Goal: Information Seeking & Learning: Learn about a topic

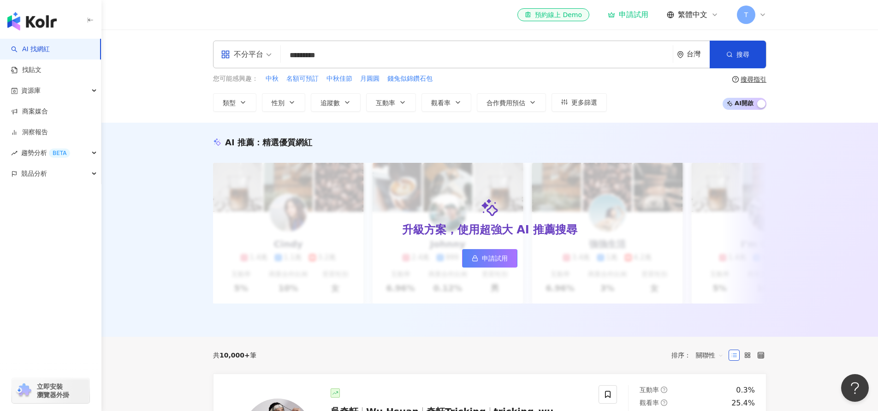
click at [818, 67] on div "不分平台 ********* 台灣 搜尋 loading 搜尋名稱、敘述、貼文含有關鍵字 “ 團購 AND 優惠 ” 的網紅 您可能感興趣： 中秋 名額可預訂…" at bounding box center [489, 76] width 776 height 93
click at [146, 80] on div "不分平台 ********* 台灣 搜尋 loading 搜尋名稱、敘述、貼文含有關鍵字 “ 團購 AND 優惠 ” 的網紅 您可能感興趣： 中秋 名額可預訂…" at bounding box center [489, 76] width 776 height 93
click at [41, 18] on img "button" at bounding box center [31, 21] width 49 height 18
click at [41, 20] on img "button" at bounding box center [31, 21] width 49 height 18
click at [479, 259] on link "申請試用" at bounding box center [489, 258] width 55 height 18
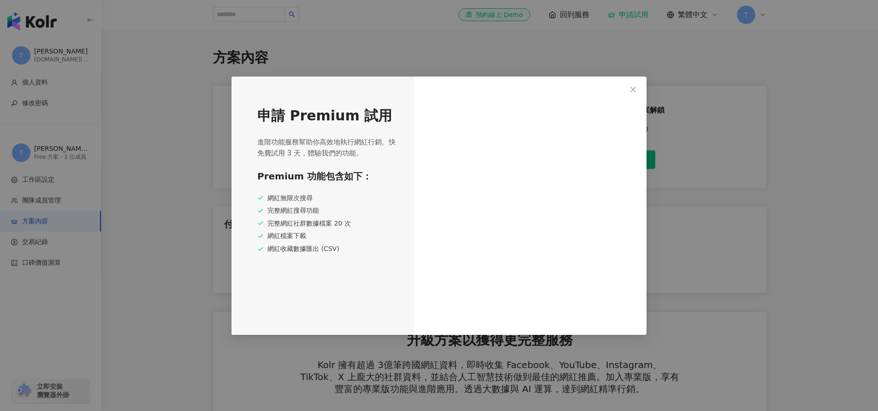
click at [189, 129] on div "申請 Premium 試用 進階功能服務幫助你高效地執行網紅行銷。快免費試用 3 天，體驗我們的功能。 Premium 功能包含如下： 網紅無限次搜尋 完整網…" at bounding box center [439, 205] width 878 height 411
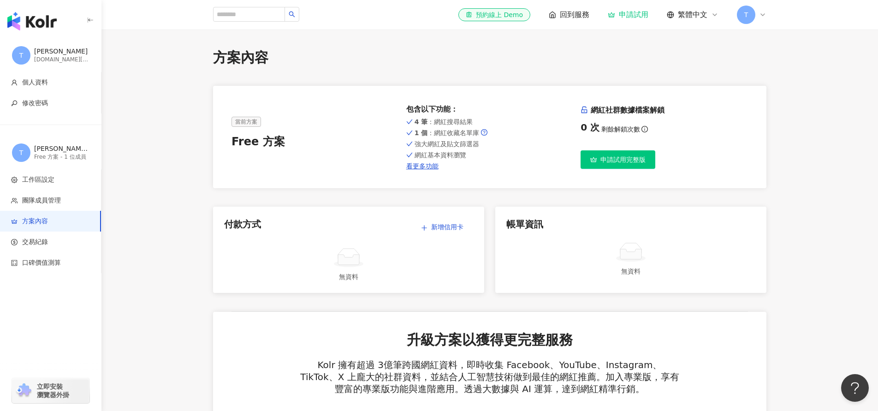
click at [47, 51] on div "Theresa Wang" at bounding box center [61, 51] width 55 height 9
click at [567, 16] on span "回到服務" at bounding box center [575, 15] width 30 height 10
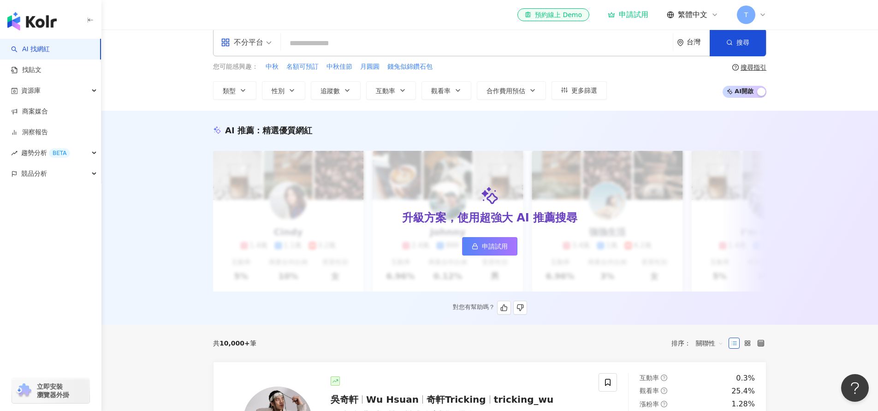
scroll to position [4, 0]
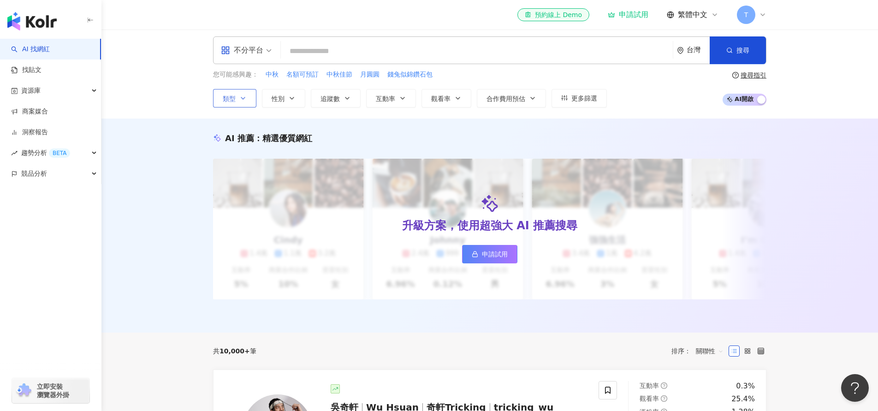
click at [242, 95] on icon "button" at bounding box center [242, 98] width 7 height 7
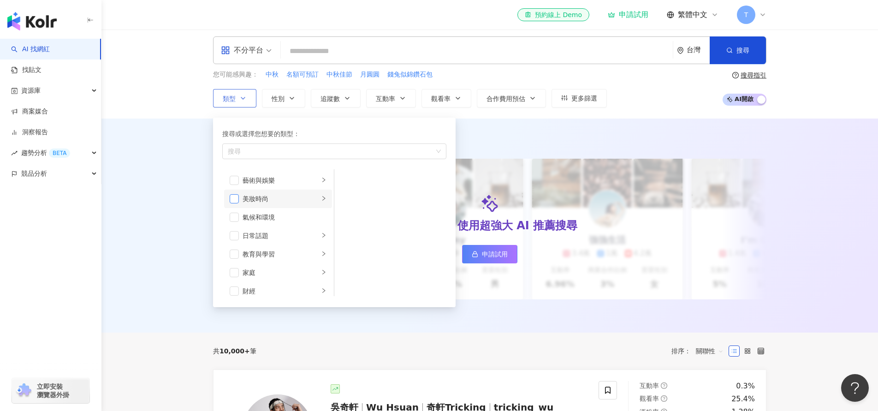
click at [234, 200] on span "button" at bounding box center [234, 198] width 9 height 9
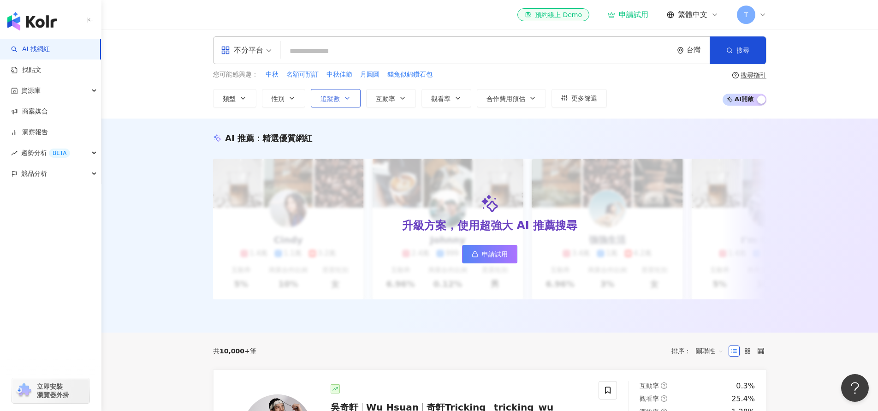
click at [349, 95] on icon "button" at bounding box center [346, 98] width 7 height 7
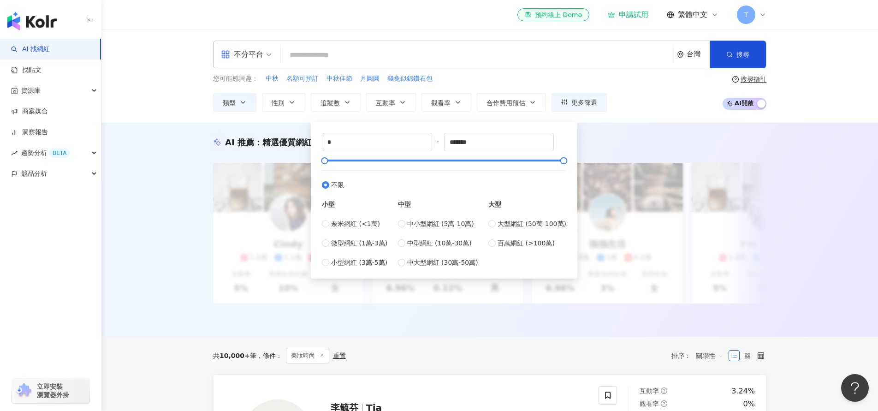
type input "*****"
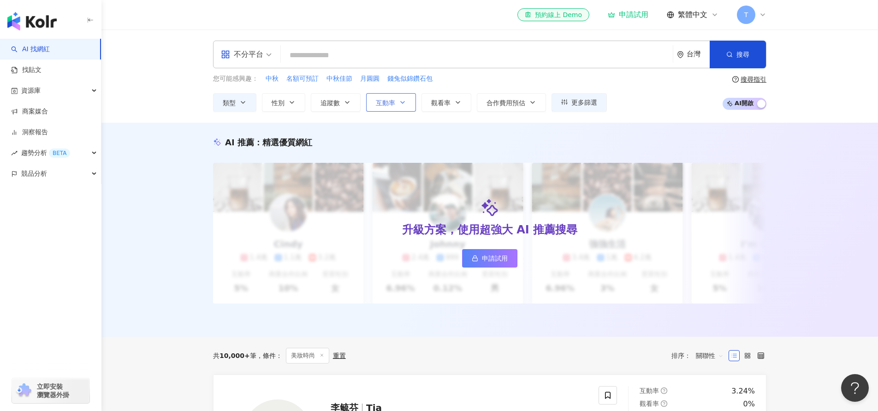
click at [392, 104] on span "互動率" at bounding box center [385, 102] width 19 height 7
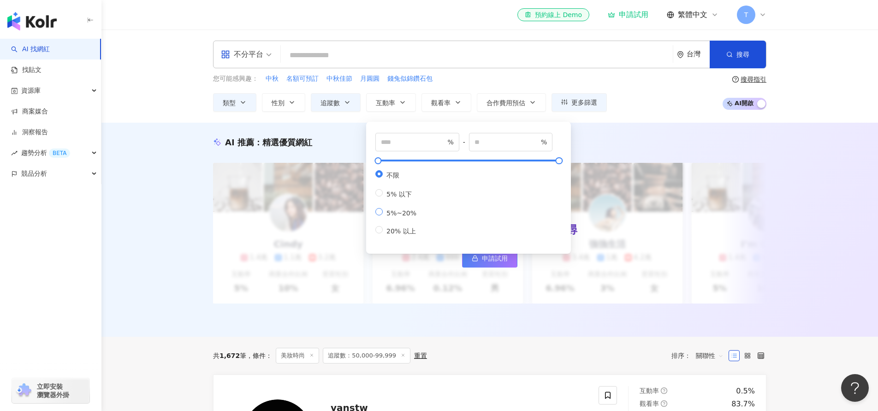
click at [383, 217] on label "5%~20%" at bounding box center [397, 212] width 45 height 9
type input "*"
type input "**"
click at [437, 103] on span "觀看率" at bounding box center [440, 102] width 19 height 7
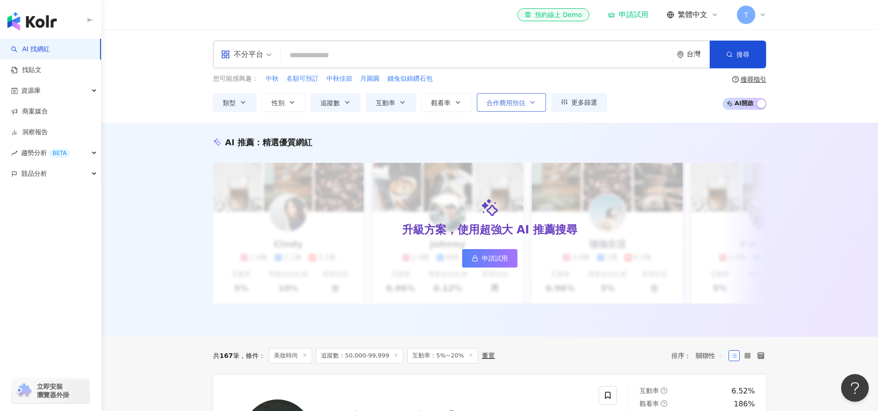
click at [510, 102] on span "合作費用預估" at bounding box center [505, 102] width 39 height 7
click at [628, 103] on div "您可能感興趣： 中秋 名額可預訂 中秋佳節 月圓圓 錢兔似錦鑽石包 類型 性別 追蹤數 互動率 觀看率 合作費用預估 更多篩選 ***** - ***** 不…" at bounding box center [489, 93] width 553 height 38
click at [475, 260] on icon at bounding box center [475, 258] width 6 height 6
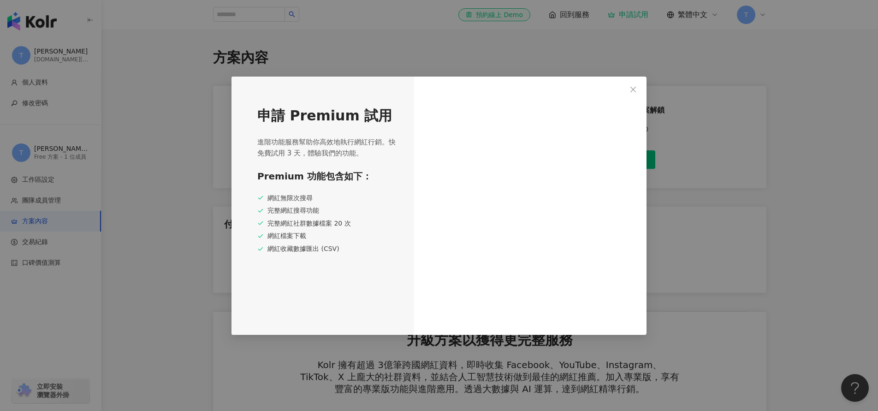
click at [173, 207] on div "申請 Premium 試用 進階功能服務幫助你高效地執行網紅行銷。快免費試用 3 天，體驗我們的功能。 Premium 功能包含如下： 網紅無限次搜尋 完整網…" at bounding box center [439, 205] width 878 height 411
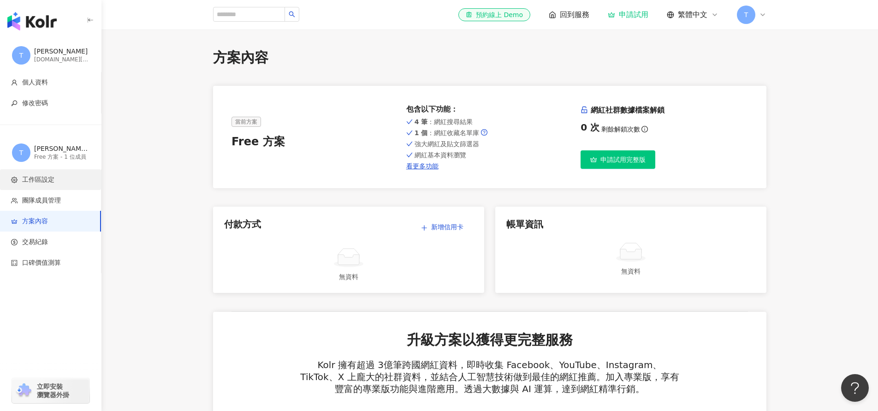
click at [52, 177] on span "工作區設定" at bounding box center [38, 179] width 32 height 9
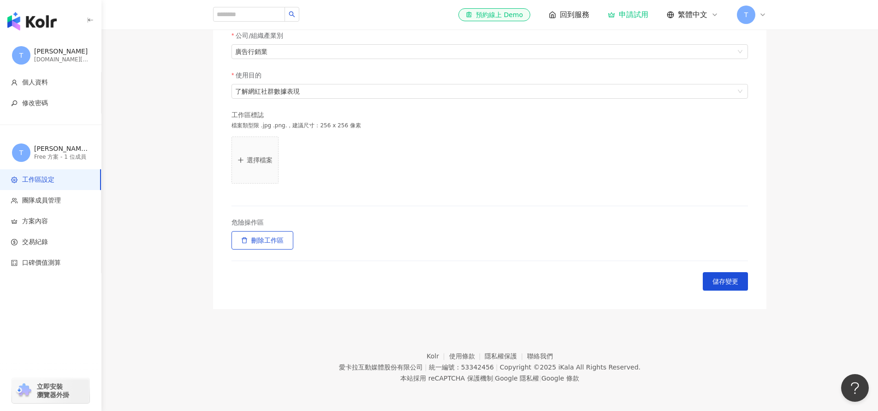
scroll to position [231, 0]
click at [707, 285] on button "儲存變更" at bounding box center [725, 282] width 45 height 18
click at [733, 282] on span "儲存變更" at bounding box center [725, 281] width 26 height 7
click at [585, 11] on span "回到服務" at bounding box center [575, 15] width 30 height 10
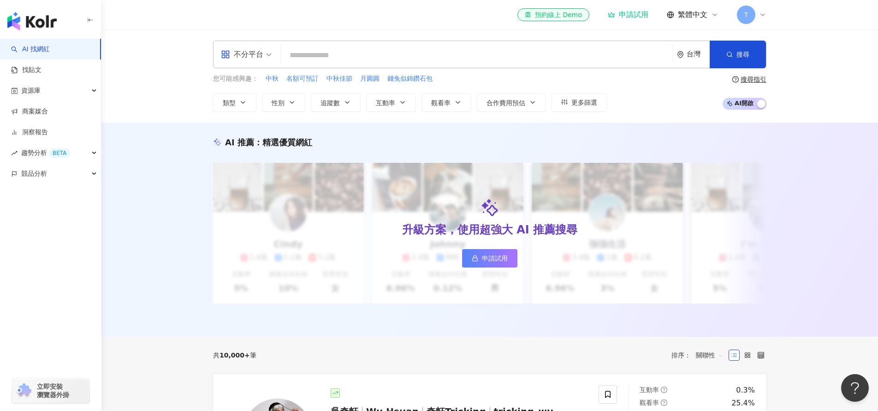
click at [759, 103] on div "button" at bounding box center [761, 105] width 8 height 12
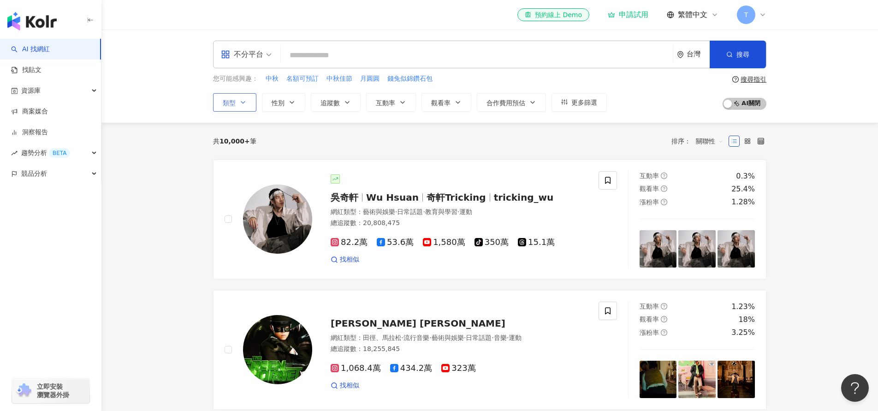
click at [245, 97] on button "類型" at bounding box center [234, 102] width 43 height 18
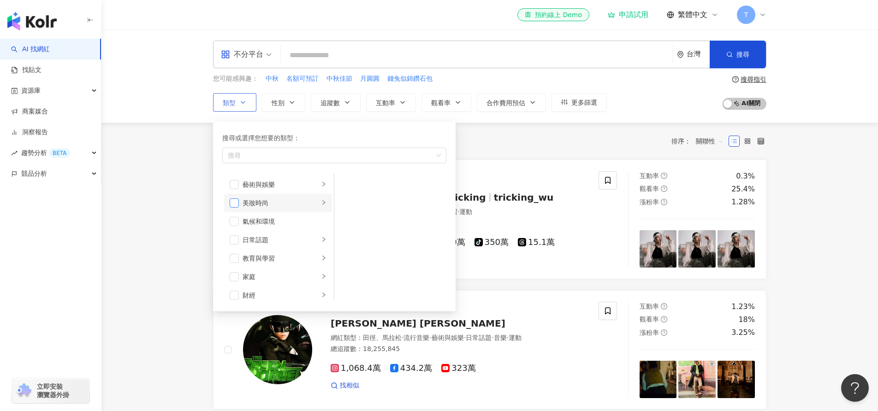
click at [236, 202] on span "button" at bounding box center [234, 202] width 9 height 9
click at [324, 204] on icon "right" at bounding box center [323, 202] width 3 height 5
click at [337, 102] on span "追蹤數" at bounding box center [329, 102] width 19 height 7
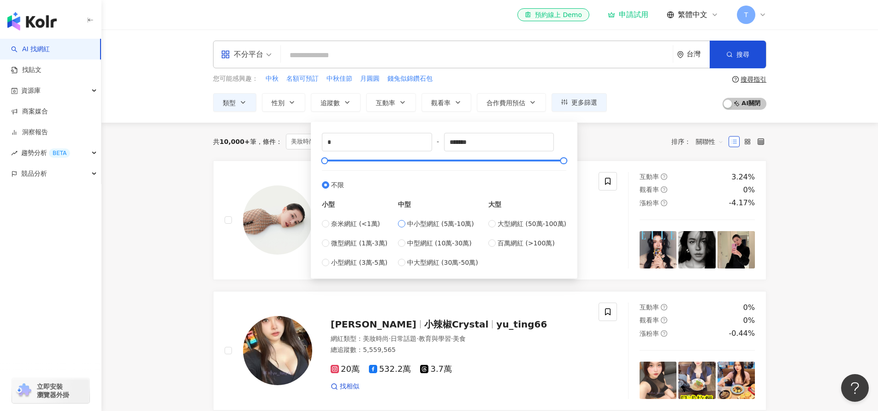
type input "*****"
type input "******"
type input "*****"
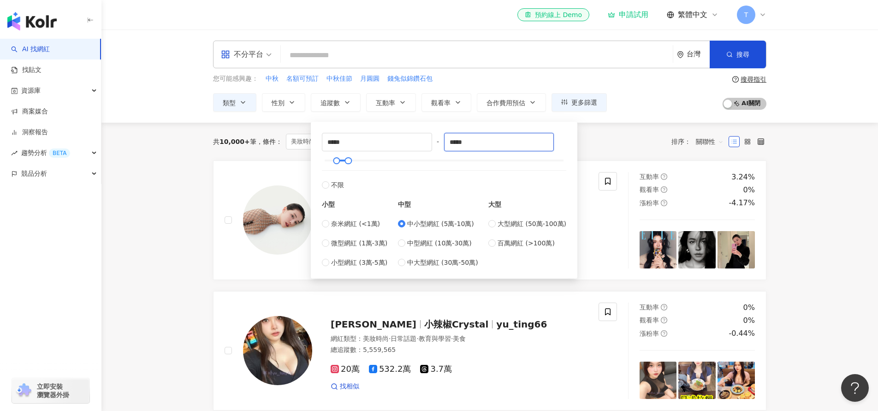
drag, startPoint x: 486, startPoint y: 144, endPoint x: 440, endPoint y: 144, distance: 46.1
click at [440, 144] on div "***** - ***** 不限 小型 奈米網紅 (<1萬) 微型網紅 (1萬-3萬) 小型網紅 (3萬-5萬) 中型 中小型網紅 (5萬-10萬) 中型網紅…" at bounding box center [444, 200] width 244 height 135
type input "*"
type input "*******"
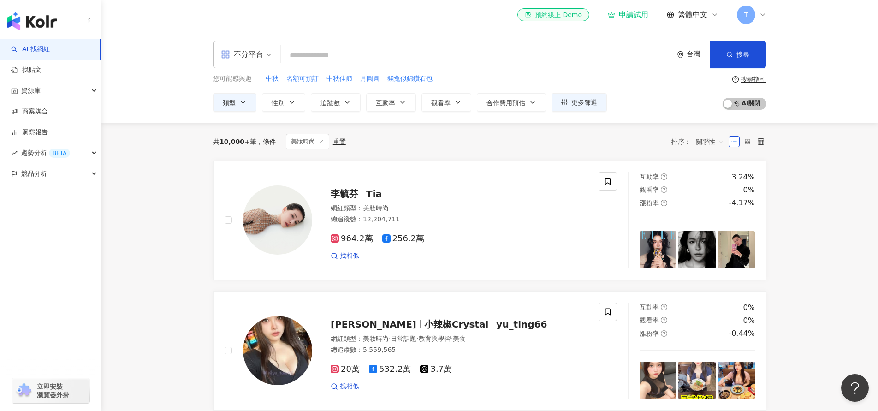
click at [472, 85] on div "您可能感興趣： 中秋 名額可預訂 中秋佳節 月圓圓 錢兔似錦鑽石包 類型 性別 追蹤數 互動率 觀看率 合作費用預估 更多篩選 ***** - *******…" at bounding box center [410, 93] width 394 height 38
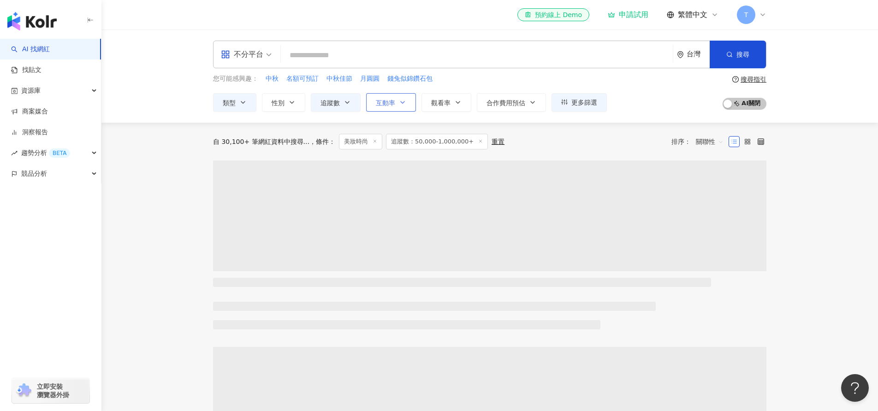
click at [398, 100] on button "互動率" at bounding box center [391, 102] width 50 height 18
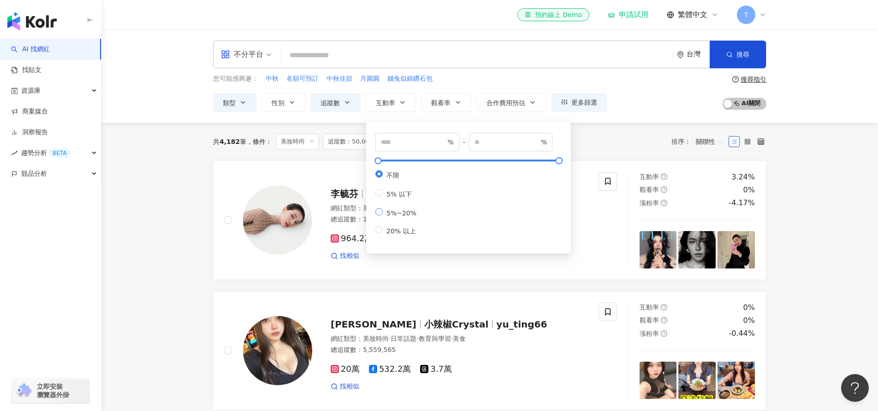
click at [396, 217] on span "5%~20%" at bounding box center [401, 212] width 37 height 7
type input "*"
click at [492, 142] on input "**" at bounding box center [506, 142] width 65 height 10
type input "**"
click at [415, 142] on input "*" at bounding box center [413, 142] width 65 height 10
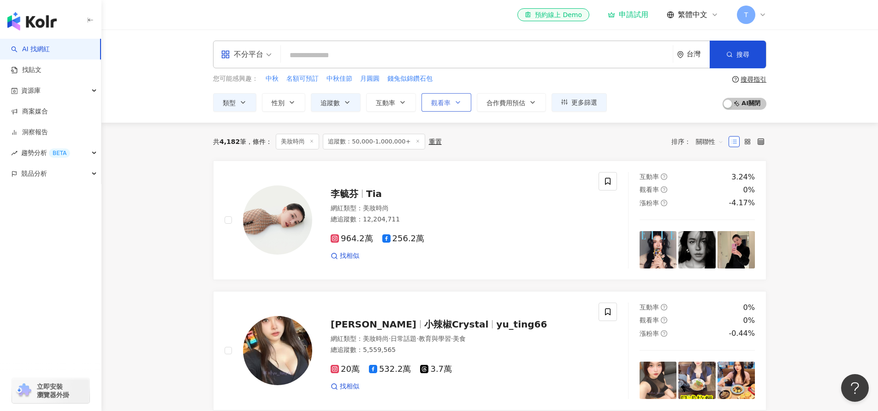
click at [452, 104] on button "觀看率" at bounding box center [446, 102] width 50 height 18
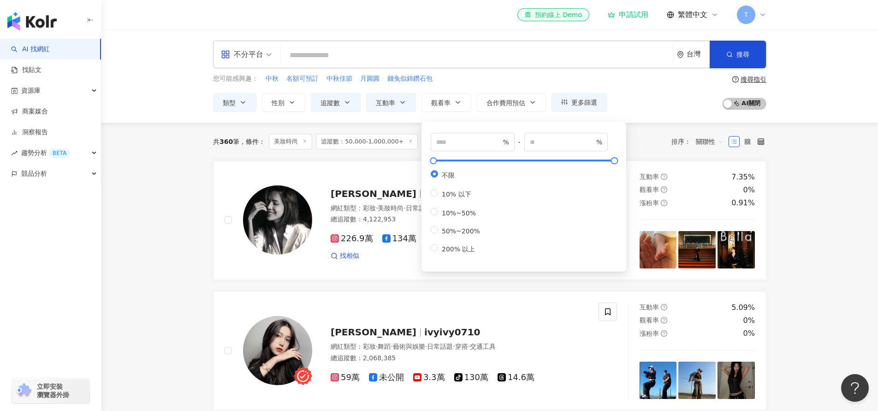
click at [507, 83] on div "您可能感興趣： 中秋 名額可預訂 中秋佳節 月圓圓 錢兔似錦鑽石包" at bounding box center [410, 79] width 394 height 10
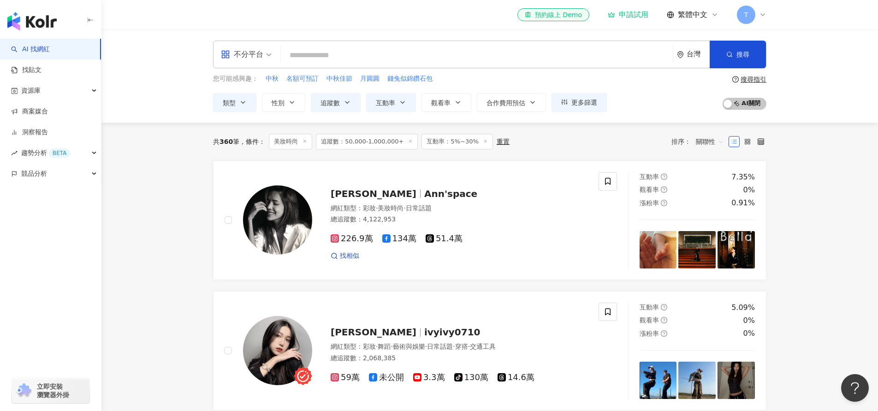
click at [629, 93] on div "您可能感興趣： 中秋 名額可預訂 中秋佳節 月圓圓 錢兔似錦鑽石包 類型 性別 追蹤數 互動率 觀看率 合作費用預估 更多篩選 ***** - *******…" at bounding box center [489, 93] width 553 height 38
click at [583, 103] on span "更多篩選" at bounding box center [584, 102] width 26 height 7
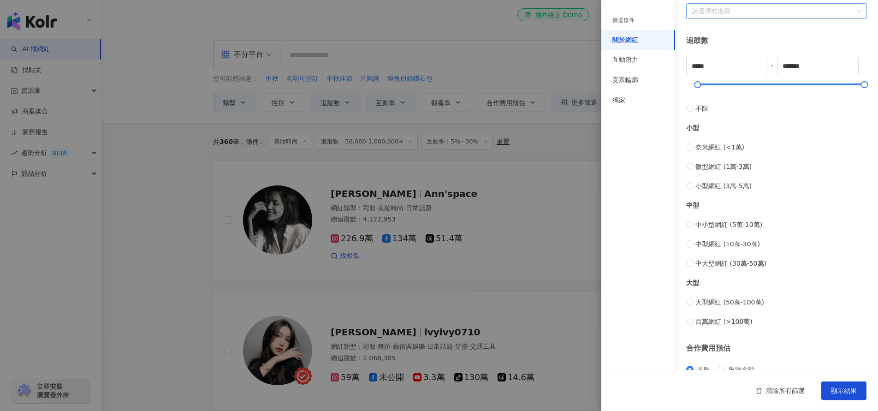
scroll to position [285, 0]
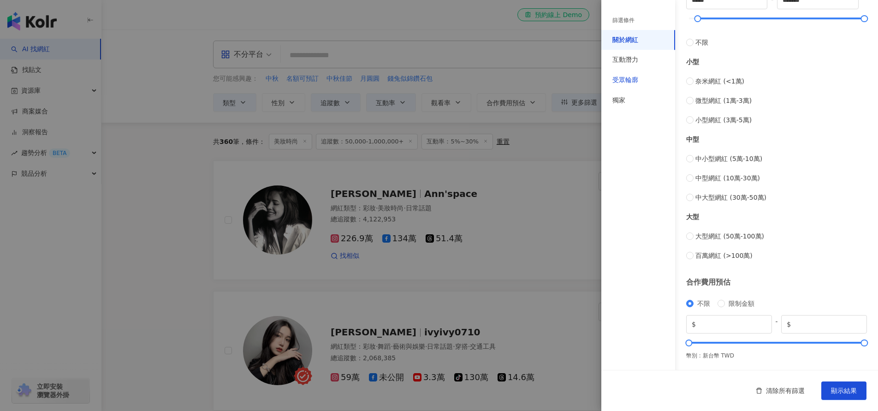
click at [626, 79] on div "受眾輪廓" at bounding box center [625, 80] width 26 height 9
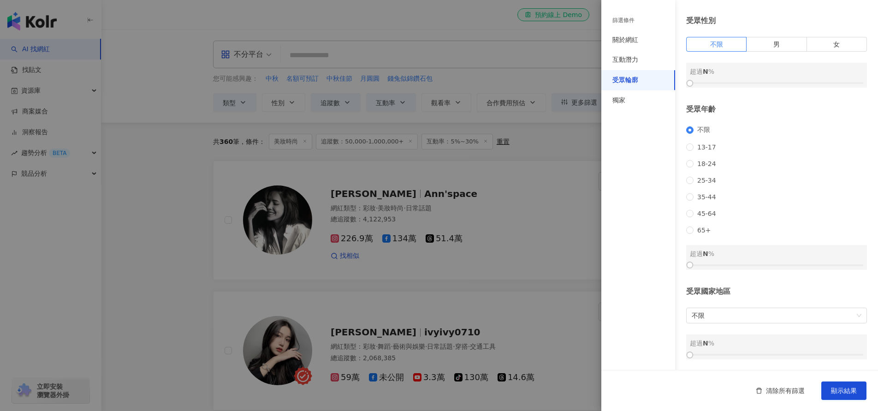
scroll to position [0, 0]
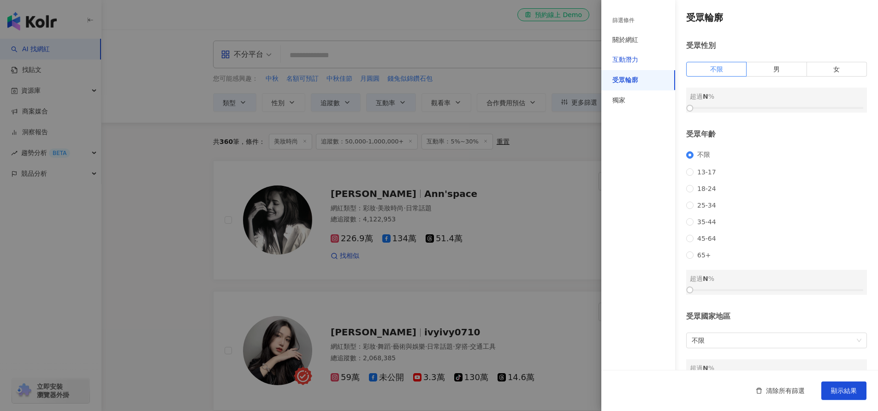
click at [621, 59] on div "互動潛力" at bounding box center [625, 59] width 26 height 9
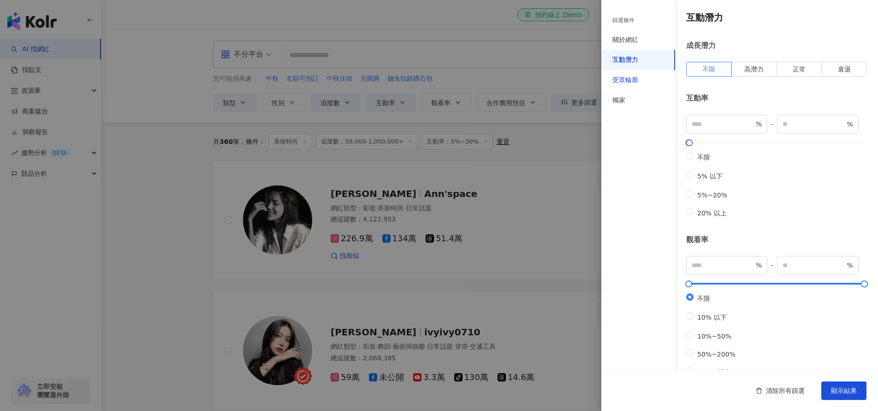
click at [633, 78] on div "受眾輪廓" at bounding box center [625, 80] width 26 height 9
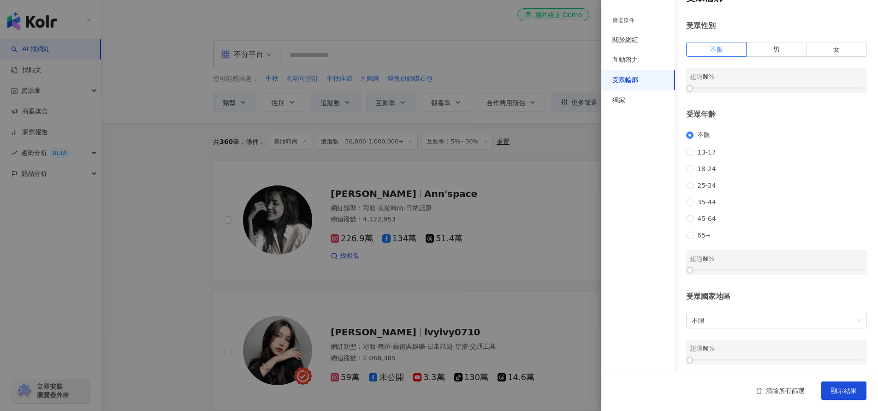
scroll to position [7, 0]
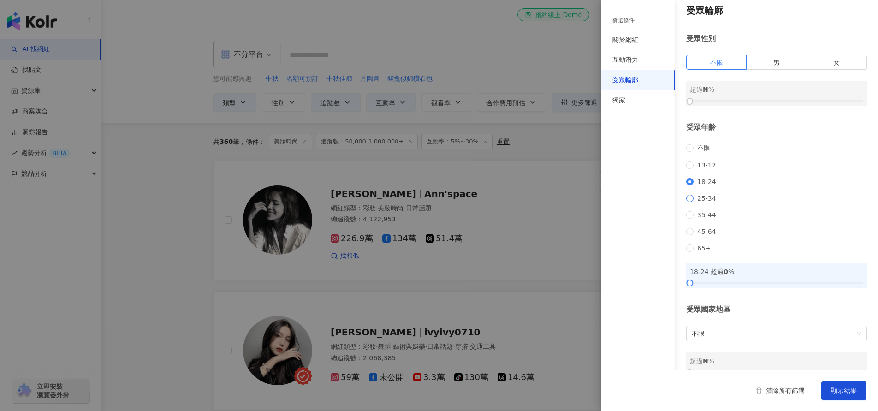
click at [691, 202] on label "25-34" at bounding box center [703, 198] width 34 height 7
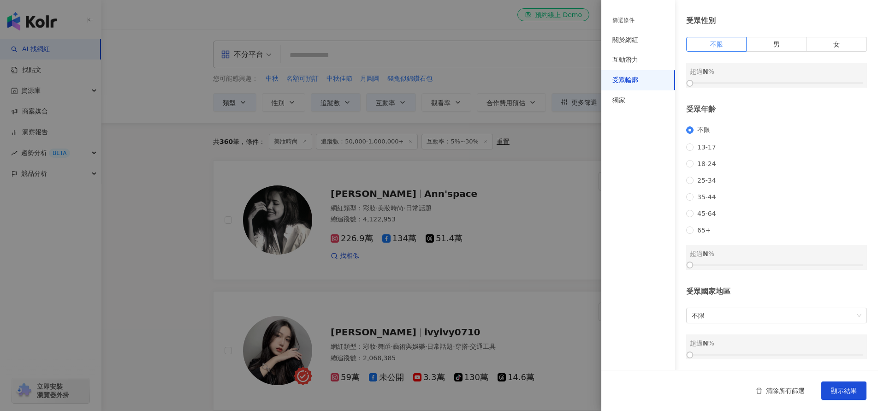
scroll to position [0, 0]
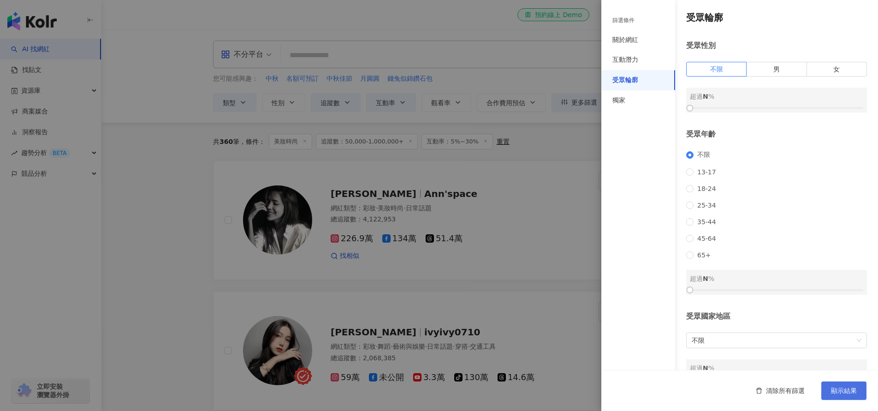
click at [835, 394] on button "顯示結果" at bounding box center [843, 390] width 45 height 18
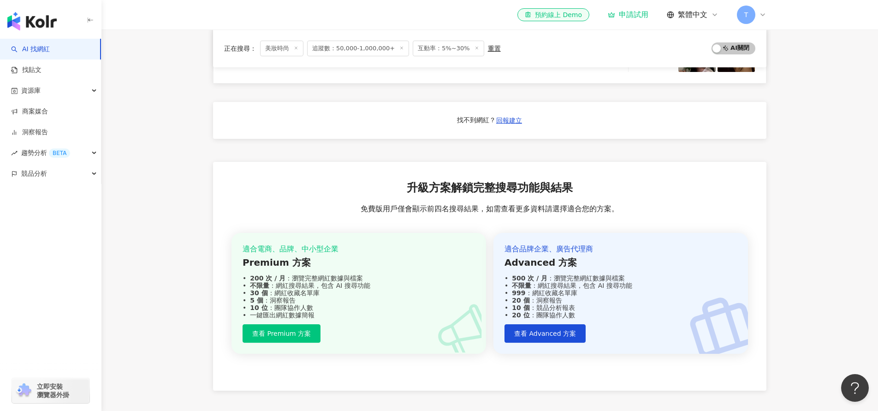
scroll to position [597, 0]
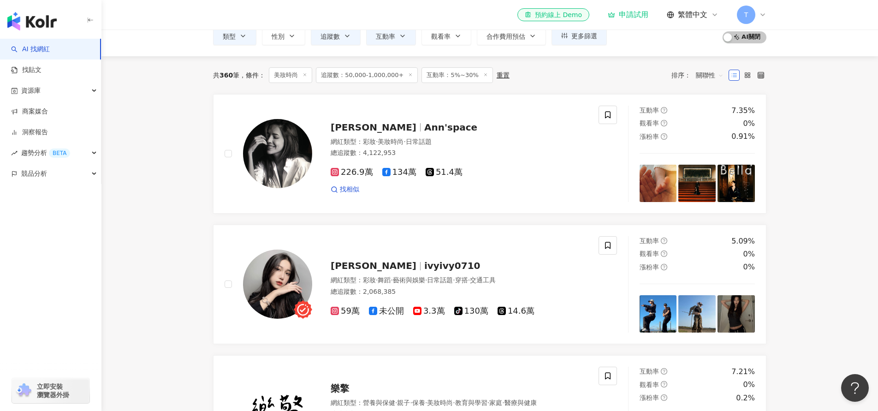
scroll to position [0, 0]
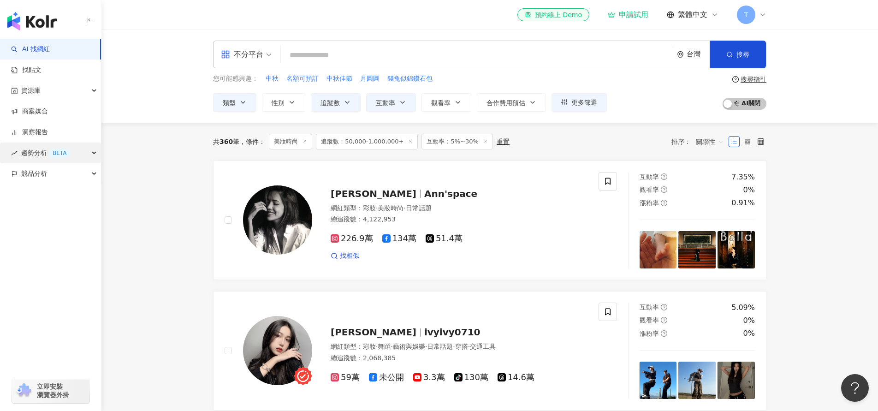
click at [41, 153] on span "趨勢分析 BETA" at bounding box center [45, 152] width 49 height 21
click at [38, 177] on span "競品分析" at bounding box center [34, 173] width 26 height 21
click at [38, 175] on span "競品分析" at bounding box center [34, 173] width 26 height 21
click at [32, 154] on span "趨勢分析 BETA" at bounding box center [45, 152] width 49 height 21
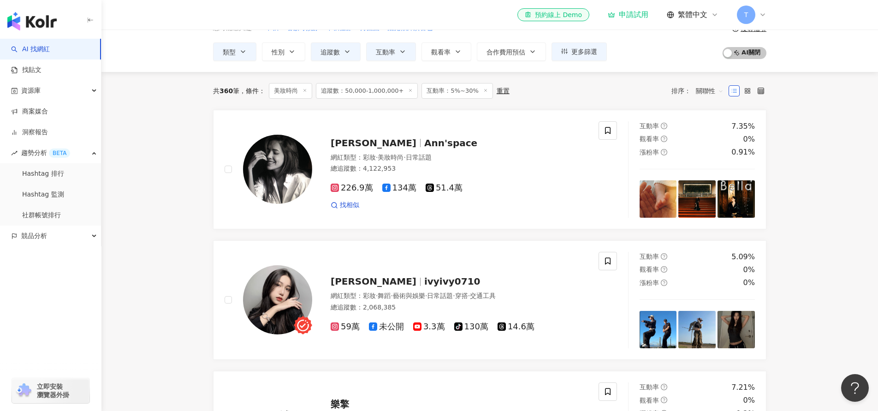
scroll to position [49, 0]
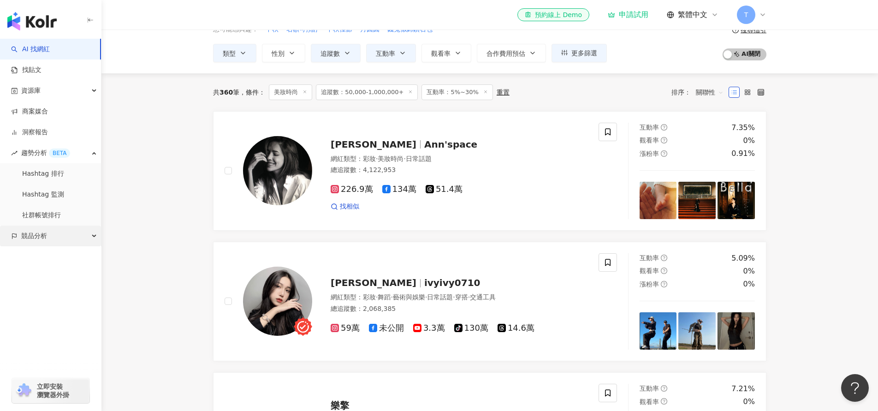
click at [61, 231] on div "競品分析" at bounding box center [50, 235] width 101 height 21
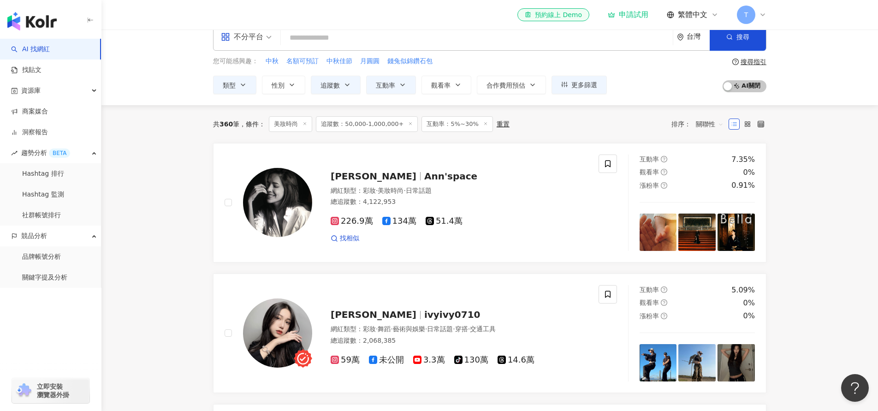
scroll to position [13, 0]
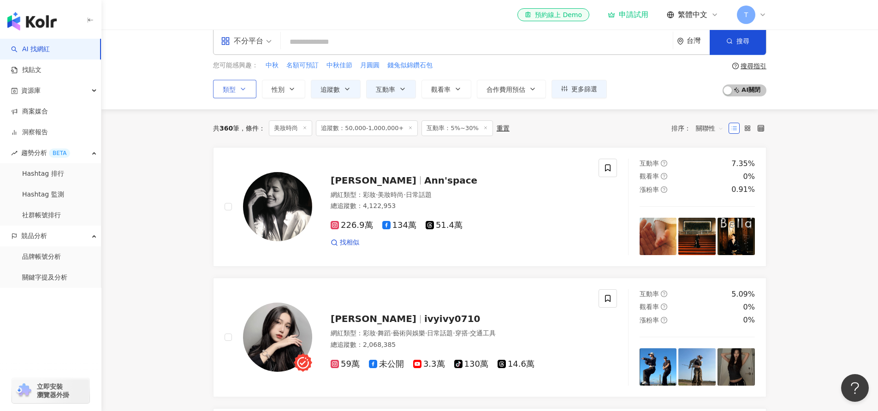
click at [239, 87] on icon "button" at bounding box center [242, 88] width 7 height 7
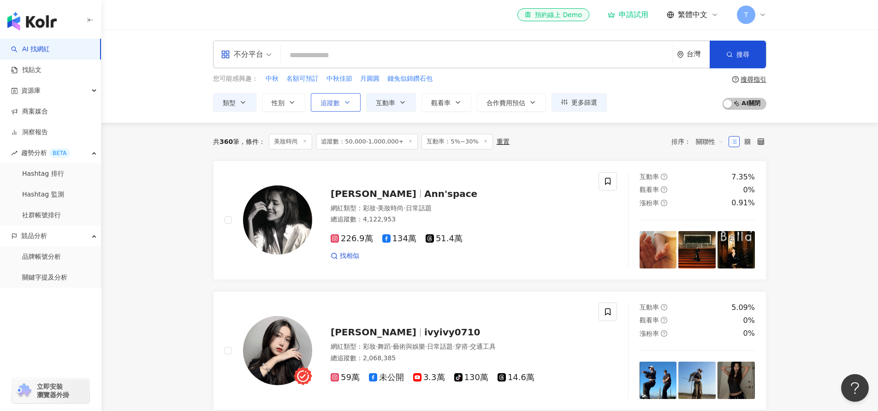
click at [337, 101] on span "追蹤數" at bounding box center [329, 102] width 19 height 7
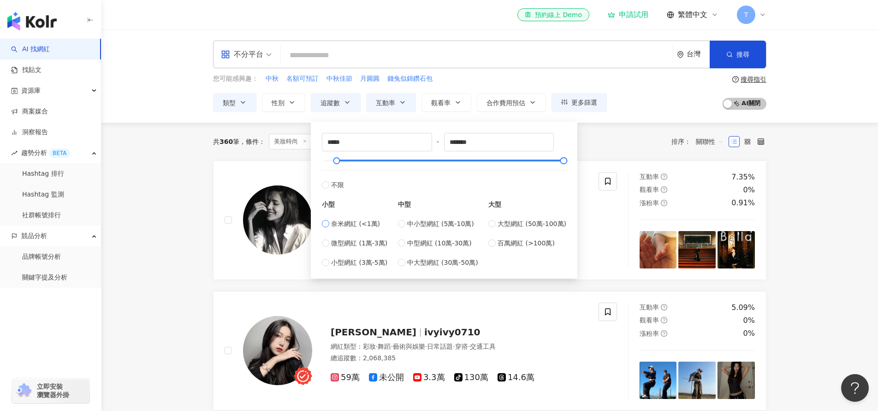
click at [351, 225] on span "奈米網紅 (<1萬)" at bounding box center [355, 224] width 49 height 10
type input "*"
type input "****"
click at [608, 219] on div at bounding box center [607, 220] width 18 height 96
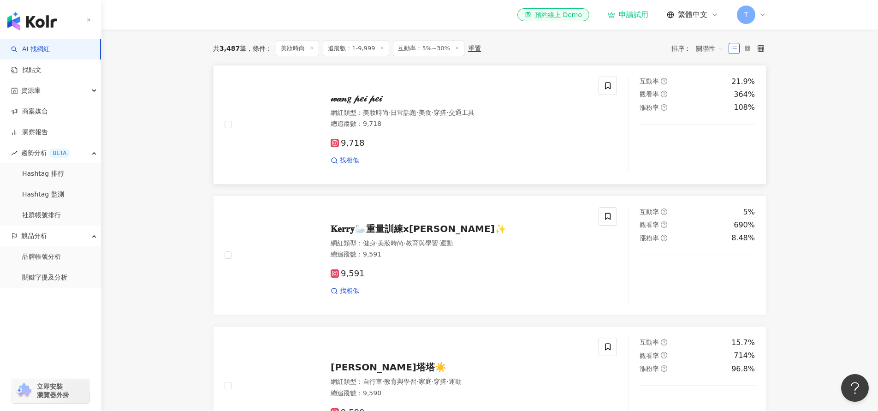
scroll to position [39, 0]
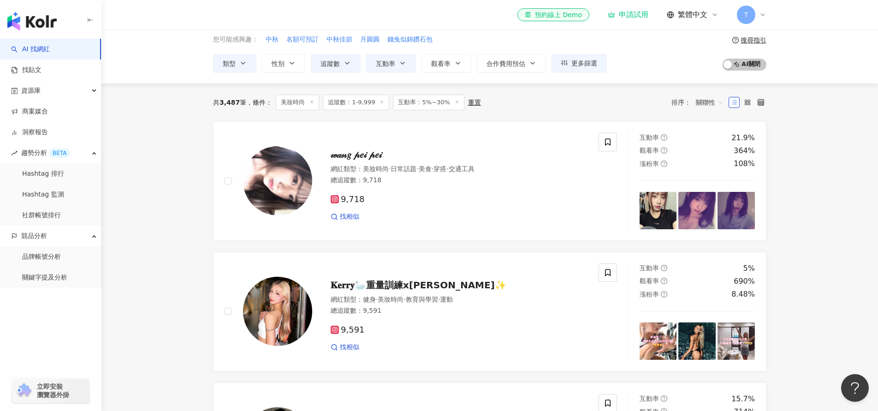
click at [305, 102] on span "美妝時尚" at bounding box center [297, 103] width 43 height 16
click at [311, 102] on icon at bounding box center [311, 102] width 5 height 5
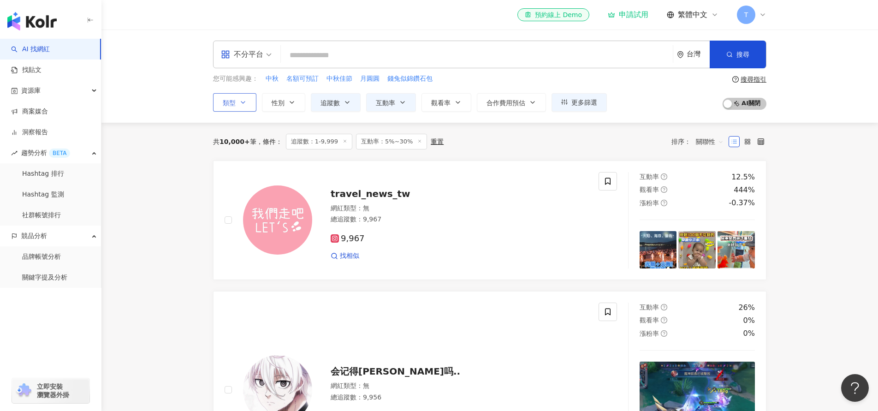
click at [240, 104] on icon "button" at bounding box center [242, 102] width 7 height 7
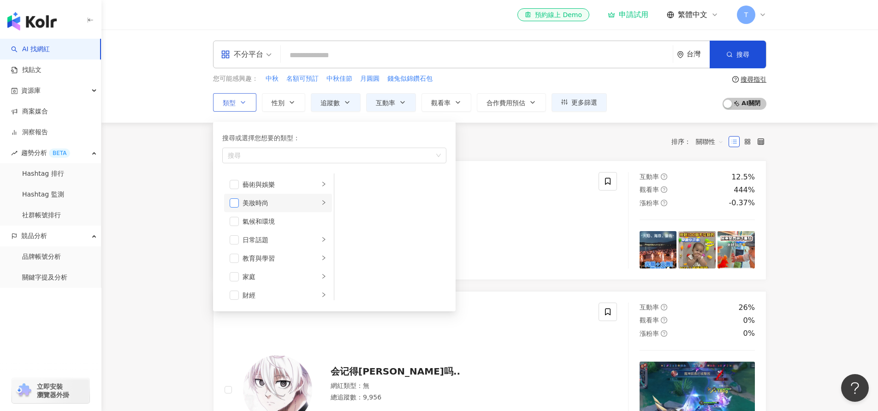
click at [233, 200] on span "button" at bounding box center [234, 202] width 9 height 9
click at [321, 202] on icon "right" at bounding box center [324, 203] width 6 height 6
click at [347, 189] on span "button" at bounding box center [346, 184] width 9 height 9
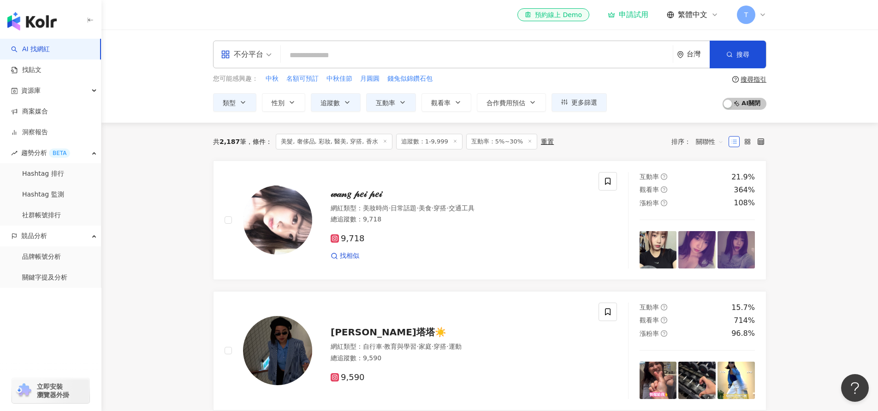
click at [313, 57] on input "search" at bounding box center [476, 56] width 384 height 18
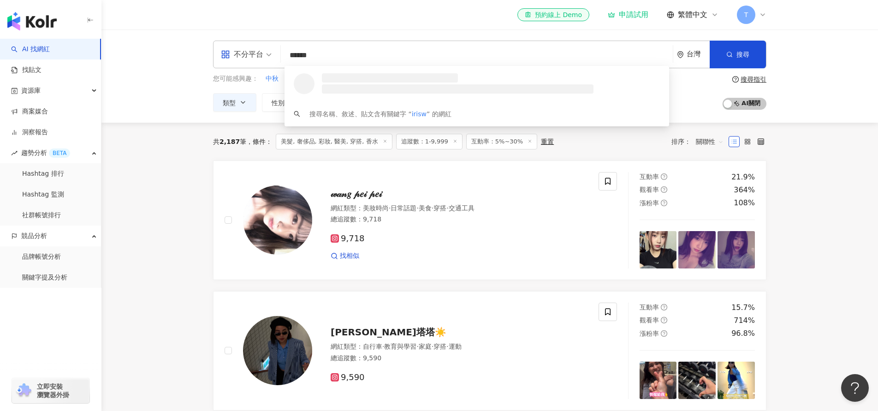
type input "******"
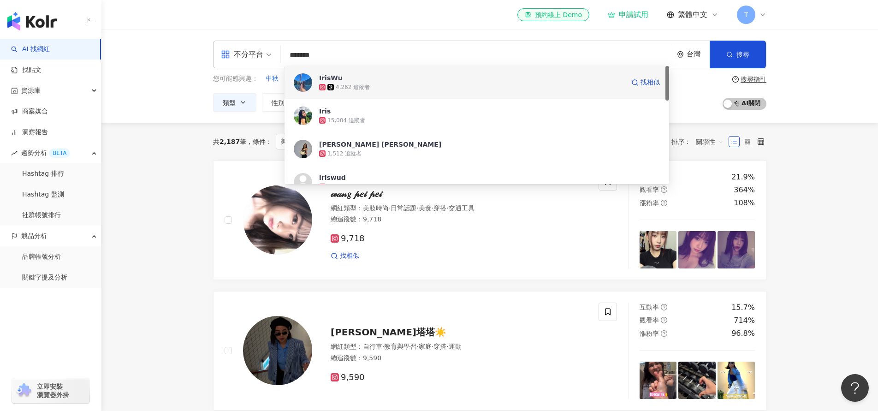
click at [354, 85] on div "4,262 追蹤者" at bounding box center [353, 87] width 34 height 8
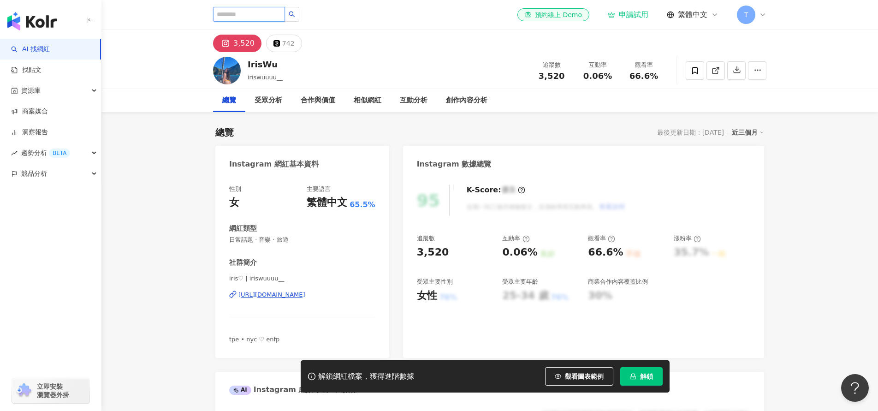
click at [244, 12] on input "search" at bounding box center [249, 14] width 72 height 15
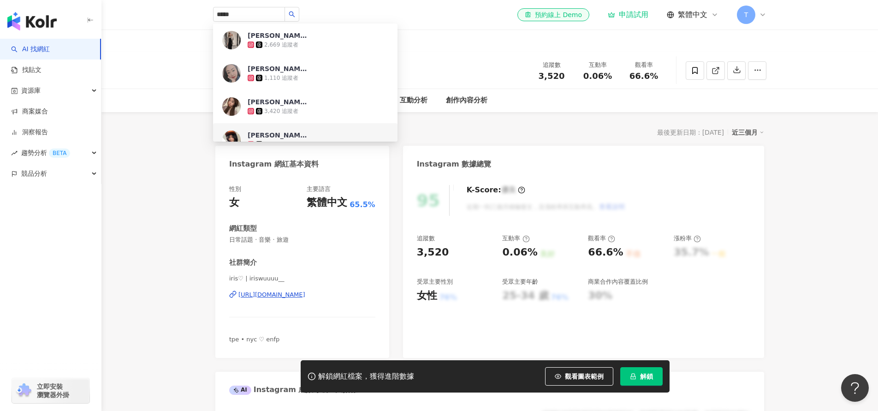
click at [423, 136] on div "總覽 最後更新日期：[DATE] 近三個月" at bounding box center [489, 132] width 549 height 13
click at [251, 16] on input "*****" at bounding box center [249, 14] width 72 height 15
type input "*"
type input "********"
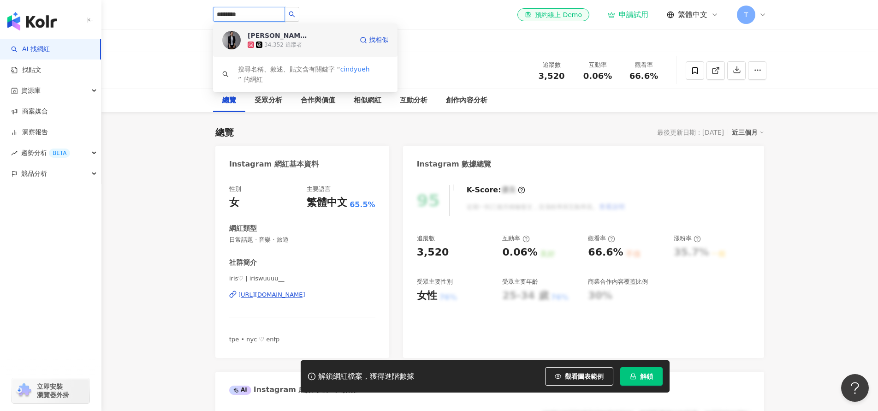
click at [292, 38] on div "[PERSON_NAME]" at bounding box center [278, 35] width 60 height 9
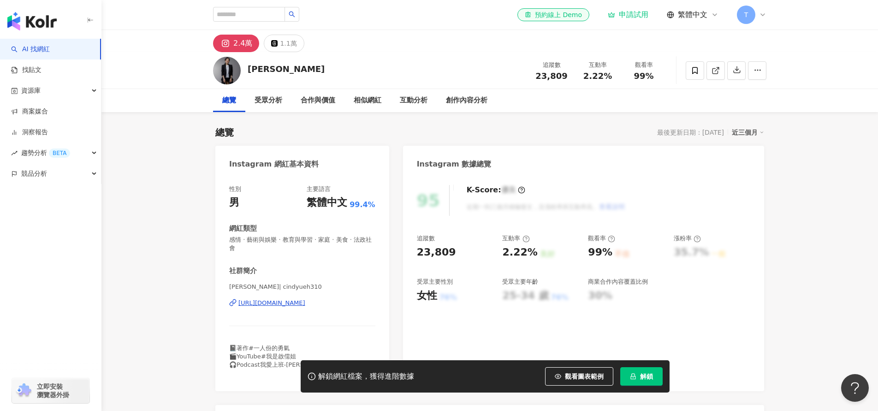
click at [823, 66] on div "Cindy Yueh 岳啟儒 追蹤數 23,809 互動率 2.22% 觀看率 99%" at bounding box center [489, 70] width 776 height 37
click at [41, 22] on img "button" at bounding box center [31, 21] width 49 height 18
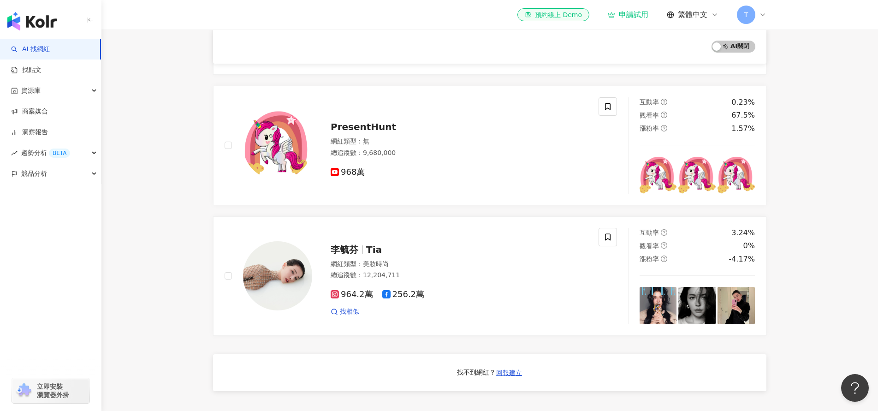
scroll to position [336, 0]
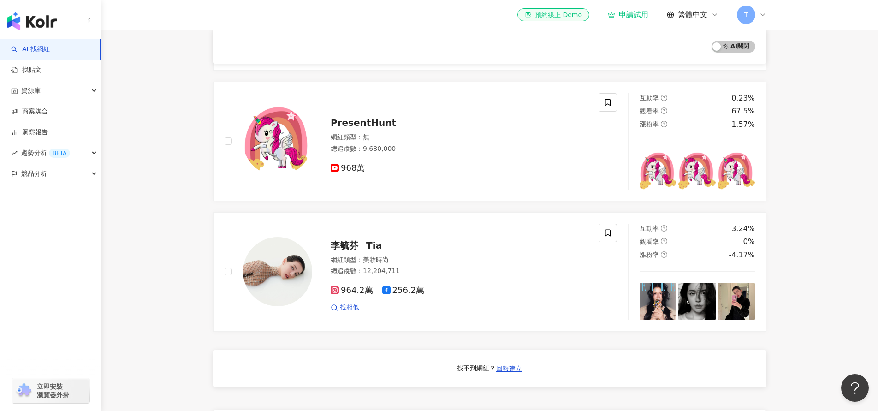
click at [50, 19] on img "button" at bounding box center [31, 21] width 49 height 18
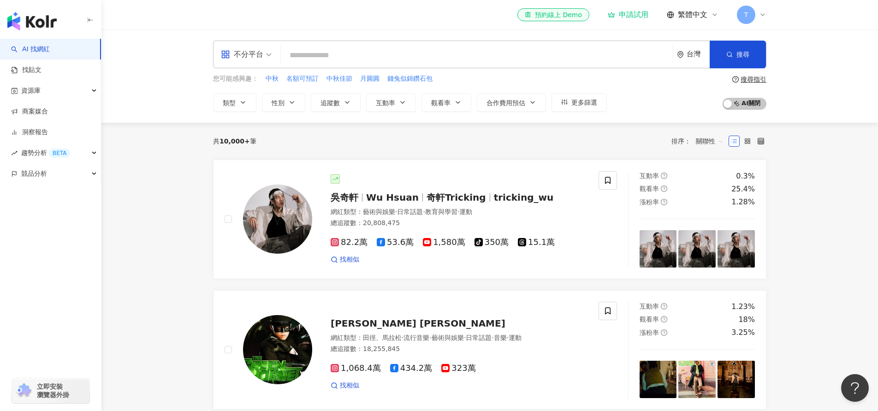
click at [90, 19] on icon "button" at bounding box center [90, 20] width 7 height 7
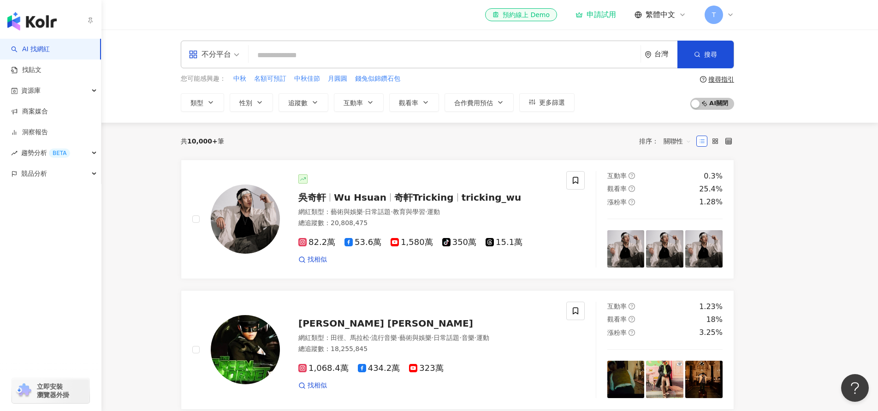
click at [22, 13] on img "button" at bounding box center [31, 21] width 49 height 18
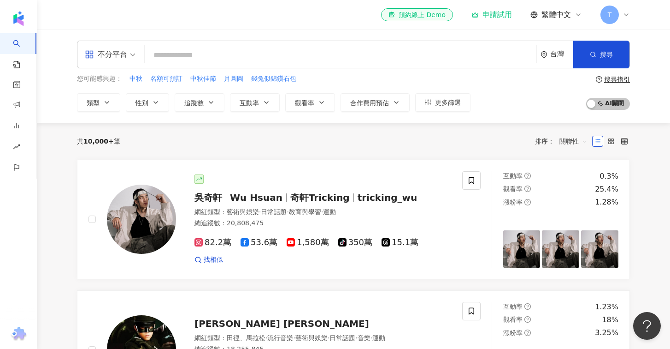
click at [165, 53] on input "search" at bounding box center [340, 56] width 384 height 18
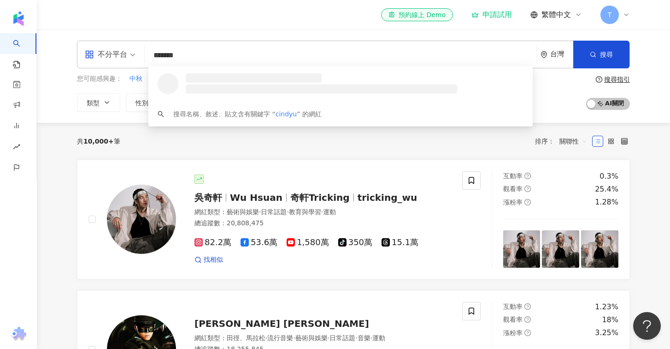
type input "********"
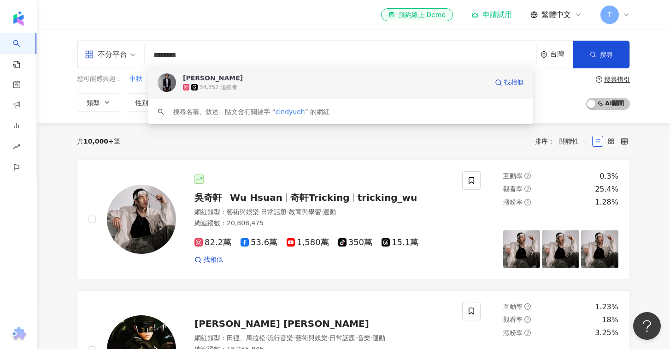
click at [199, 80] on div "Cindy Yueh 岳啟儒" at bounding box center [213, 77] width 60 height 9
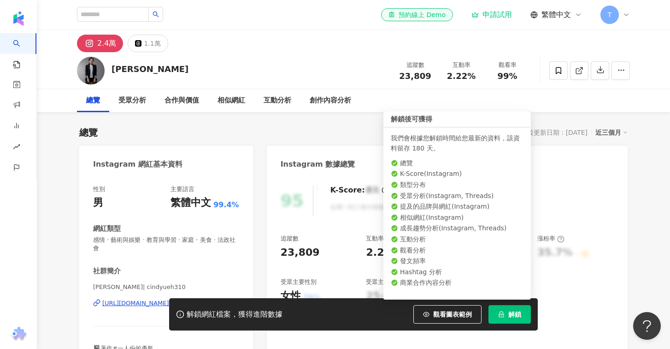
click at [509, 312] on span "解鎖" at bounding box center [514, 313] width 13 height 7
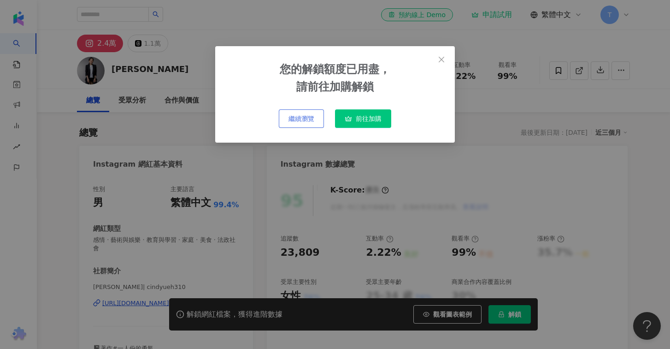
click at [298, 118] on span "繼續瀏覽" at bounding box center [302, 118] width 26 height 7
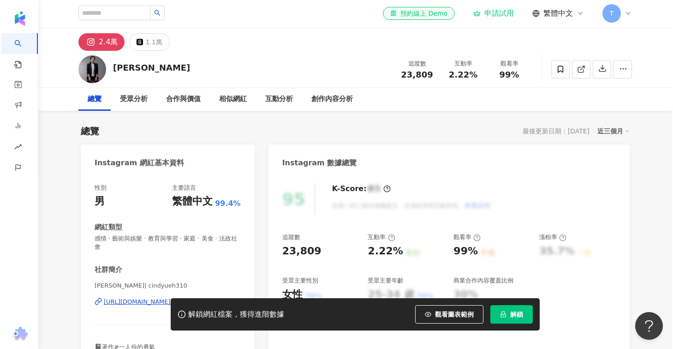
scroll to position [2, 0]
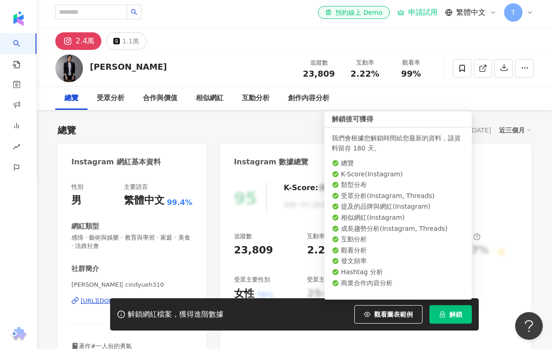
click at [455, 316] on span "解鎖" at bounding box center [455, 313] width 13 height 7
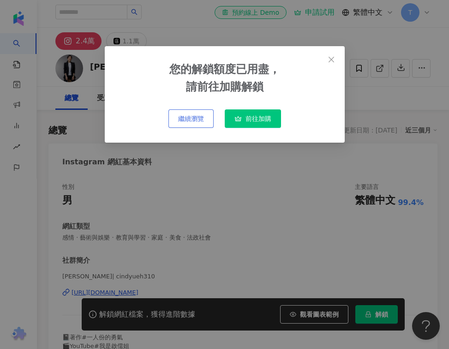
click at [180, 121] on span "繼續瀏覽" at bounding box center [191, 118] width 26 height 7
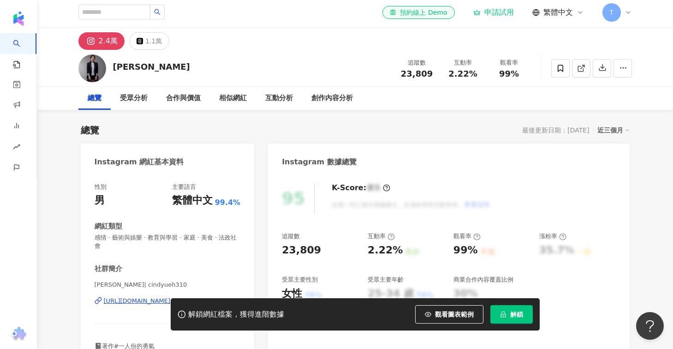
click at [628, 13] on icon at bounding box center [627, 12] width 7 height 7
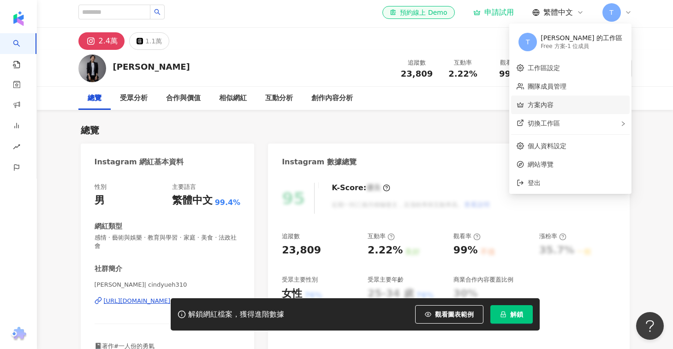
click at [553, 104] on link "方案內容" at bounding box center [540, 104] width 26 height 7
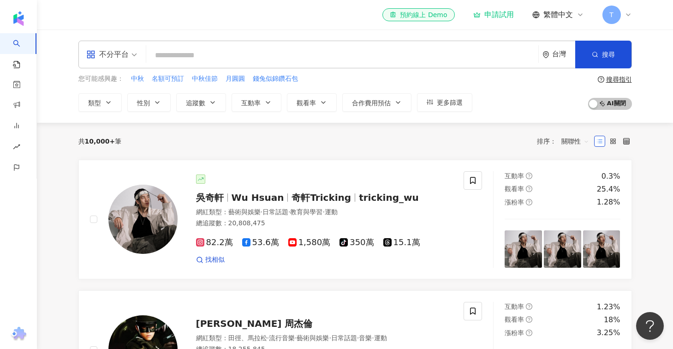
click at [168, 56] on input "search" at bounding box center [342, 56] width 384 height 18
type input "*"
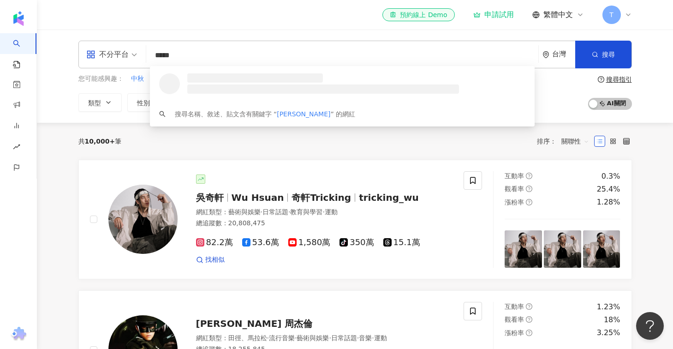
type input "******"
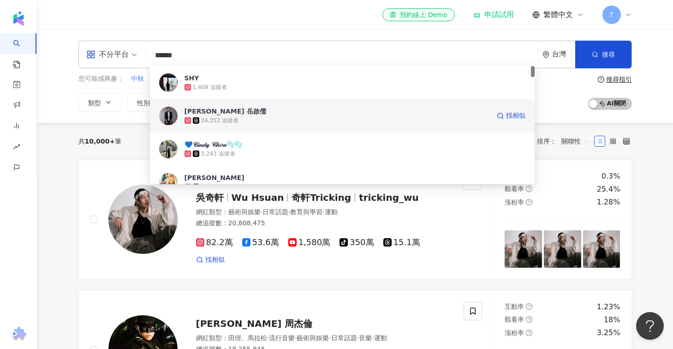
click at [217, 117] on div "34,352 追蹤者" at bounding box center [220, 121] width 38 height 8
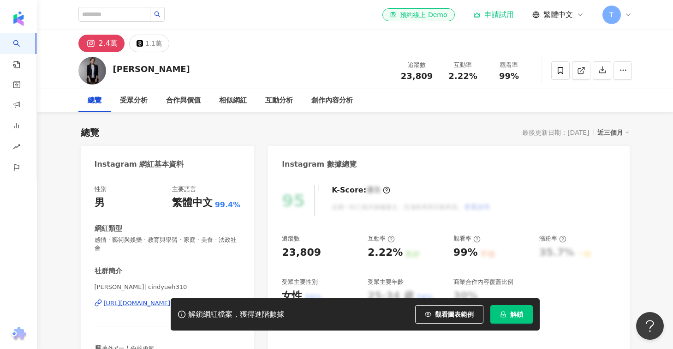
click at [625, 12] on icon at bounding box center [627, 14] width 7 height 7
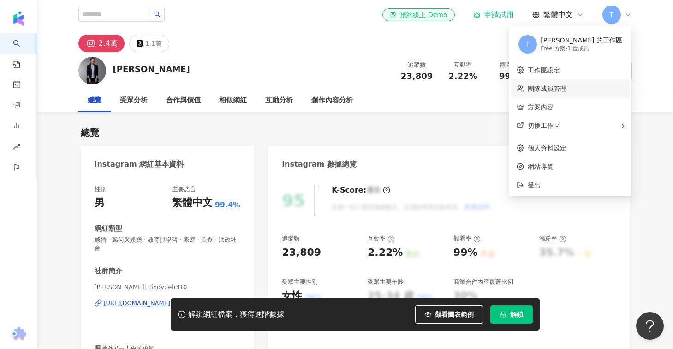
click at [563, 87] on link "團隊成員管理" at bounding box center [546, 88] width 39 height 7
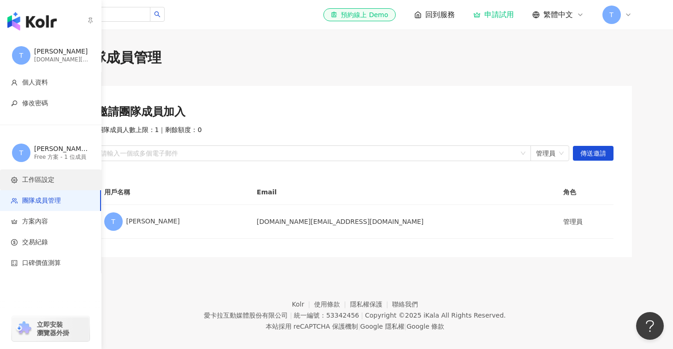
click at [17, 171] on li "工作區設定" at bounding box center [50, 179] width 101 height 21
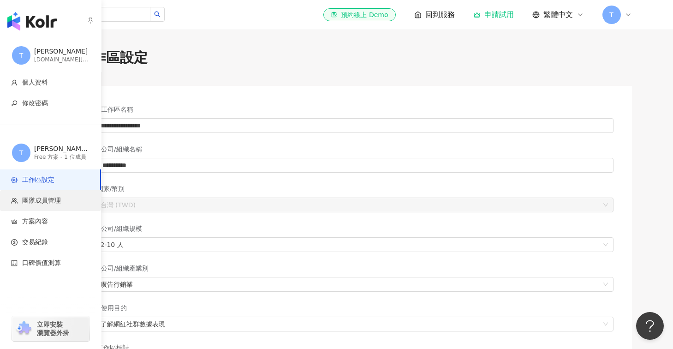
click at [49, 203] on span "團隊成員管理" at bounding box center [41, 200] width 39 height 9
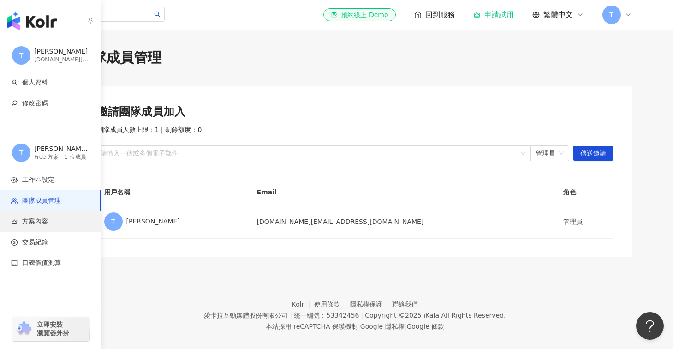
click at [37, 219] on span "方案內容" at bounding box center [35, 221] width 26 height 9
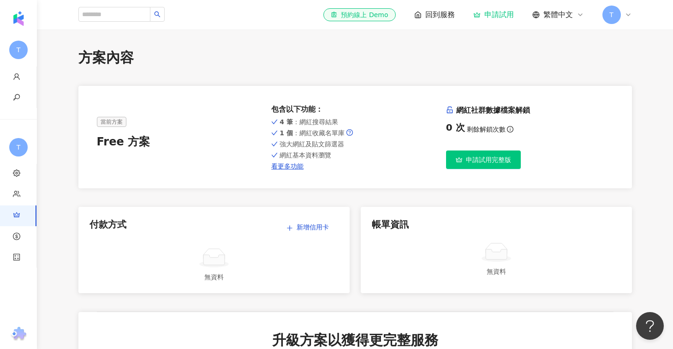
click at [473, 163] on span "申請試用完整版" at bounding box center [488, 159] width 45 height 7
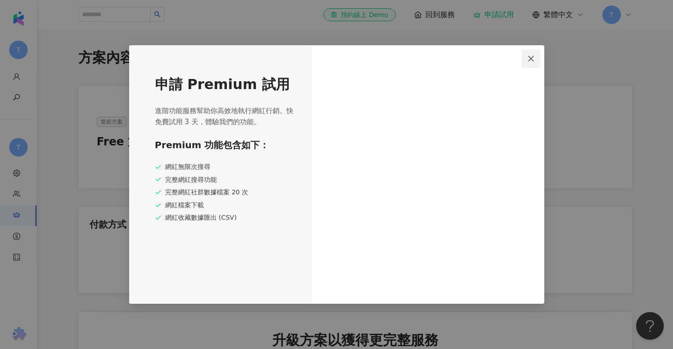
click at [527, 60] on icon "close" at bounding box center [530, 58] width 7 height 7
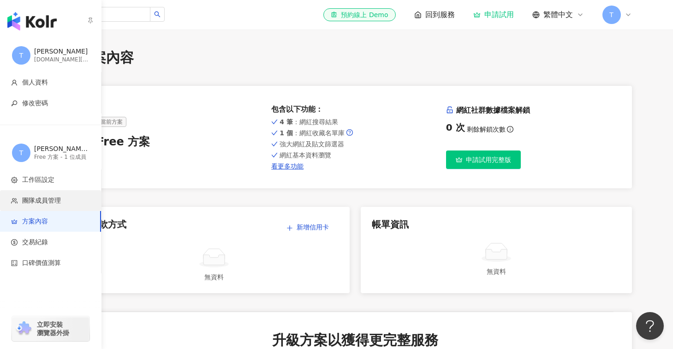
click at [20, 201] on span "團隊成員管理" at bounding box center [52, 200] width 83 height 9
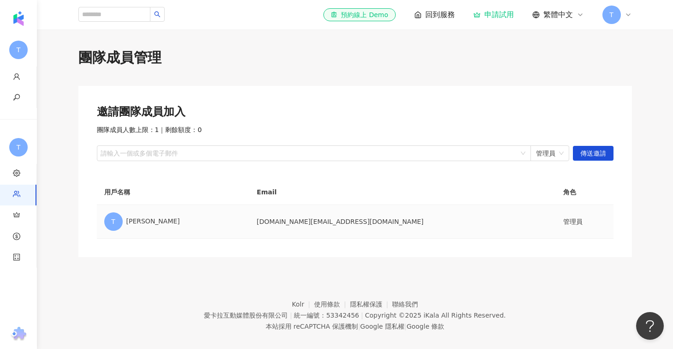
click at [555, 228] on td "管理員" at bounding box center [584, 222] width 58 height 34
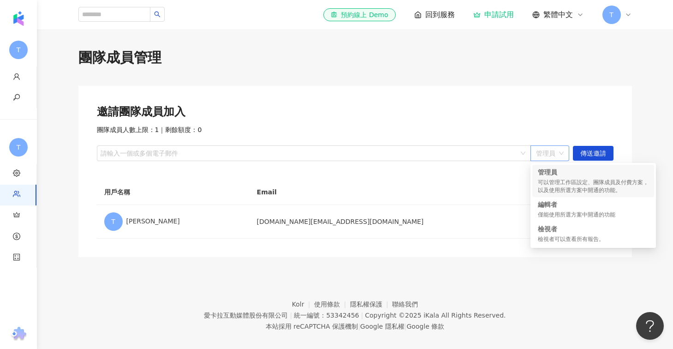
click at [549, 154] on span "管理員" at bounding box center [550, 153] width 28 height 15
click at [549, 155] on span "管理員" at bounding box center [550, 153] width 28 height 15
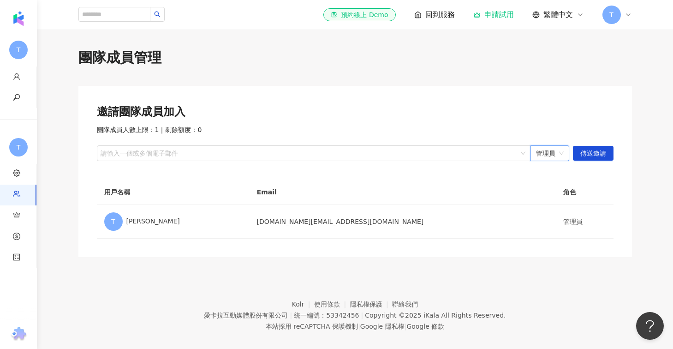
click at [333, 249] on div "邀請團隊成員加入 團隊成員人數上限：1 ｜ 剩餘額度：0 請輸入一個或多個電子郵件 管理員 管理員 傳送邀請 用戶名稱 Email 角色 T Theresa …" at bounding box center [354, 171] width 553 height 171
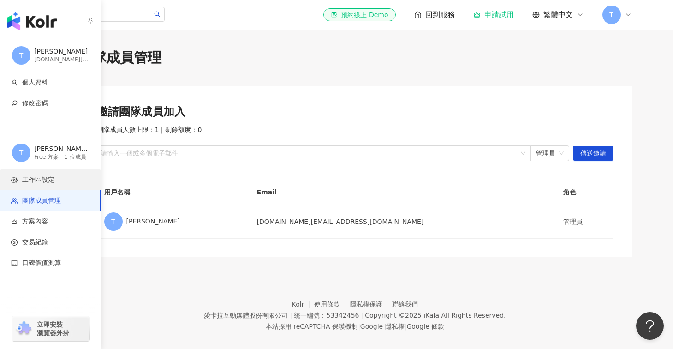
click at [57, 180] on span "工作區設定" at bounding box center [52, 179] width 83 height 9
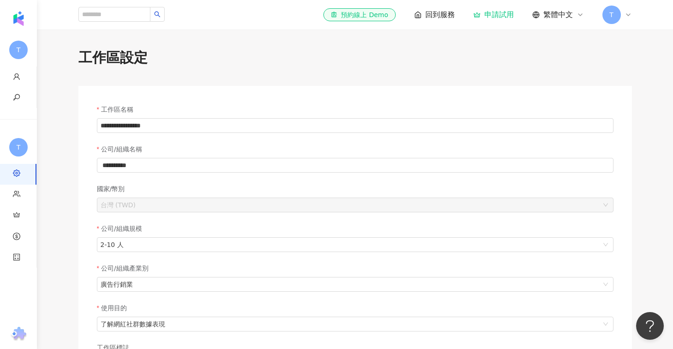
click at [620, 12] on div "T" at bounding box center [617, 15] width 30 height 18
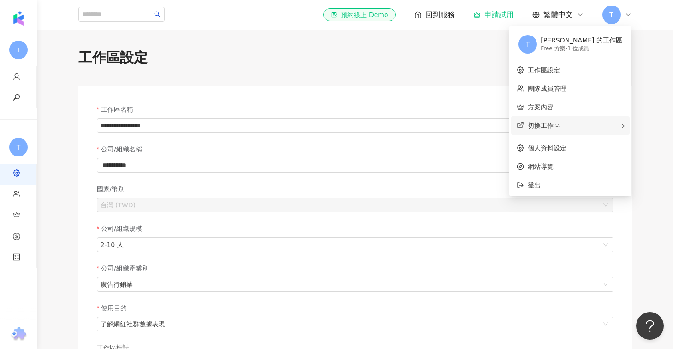
click at [572, 128] on div "切換工作區" at bounding box center [570, 125] width 118 height 18
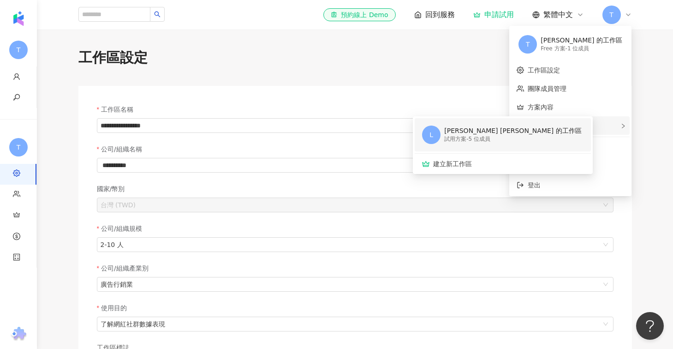
click at [475, 136] on div "試用方案 - 5 位成員" at bounding box center [512, 139] width 137 height 8
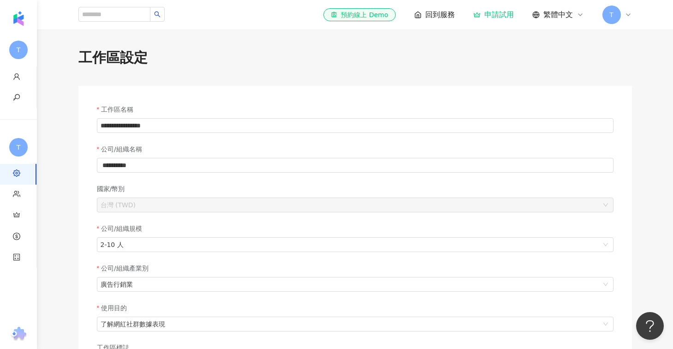
click at [218, 67] on div "**********" at bounding box center [355, 294] width 590 height 493
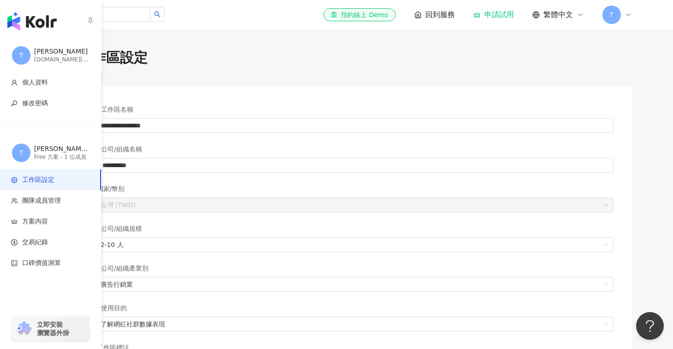
drag, startPoint x: 18, startPoint y: 11, endPoint x: 22, endPoint y: 20, distance: 10.1
click at [22, 20] on img "button" at bounding box center [31, 21] width 49 height 18
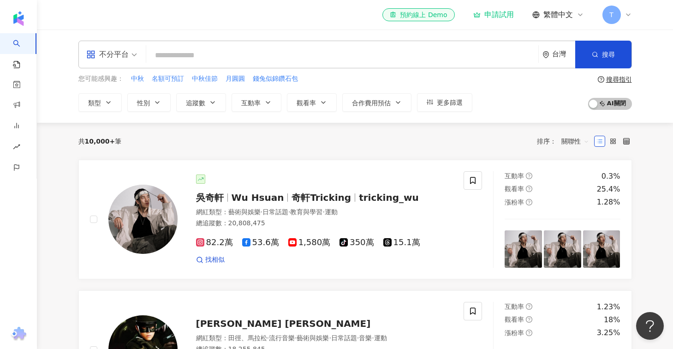
click at [173, 59] on input "search" at bounding box center [342, 56] width 384 height 18
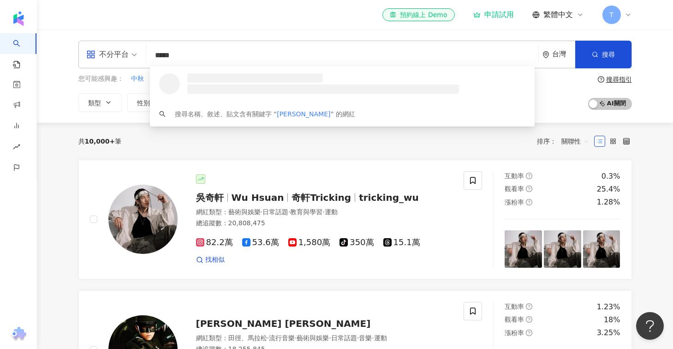
type input "******"
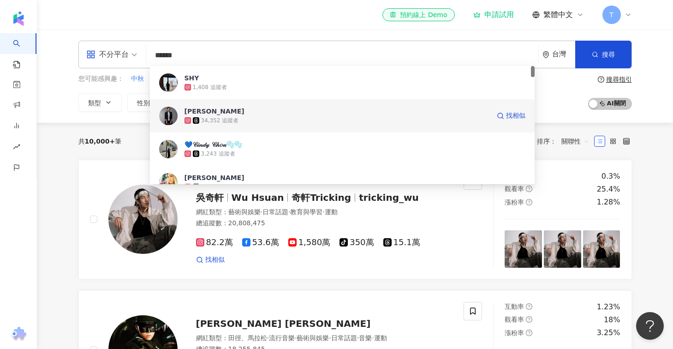
click at [204, 118] on div "34,352 追蹤者" at bounding box center [220, 121] width 38 height 8
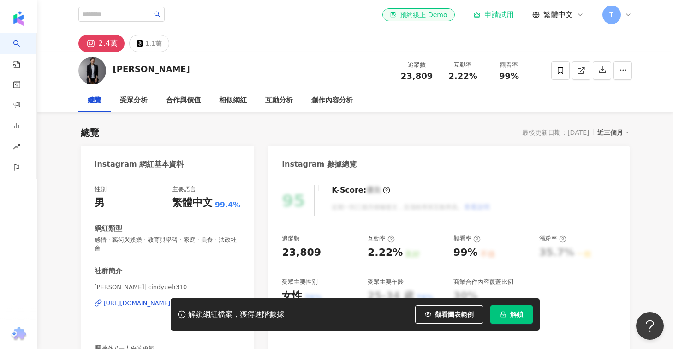
click at [627, 14] on icon at bounding box center [627, 14] width 7 height 7
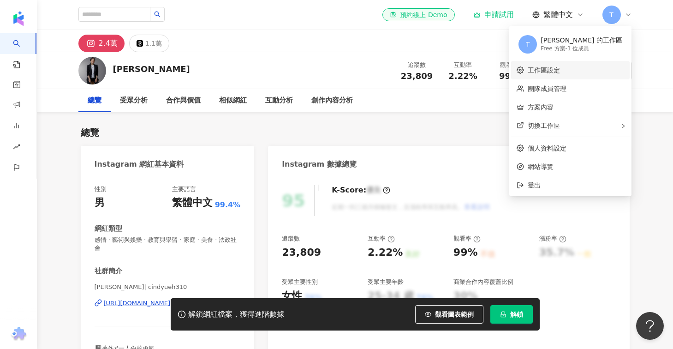
click at [560, 68] on link "工作區設定" at bounding box center [543, 69] width 32 height 7
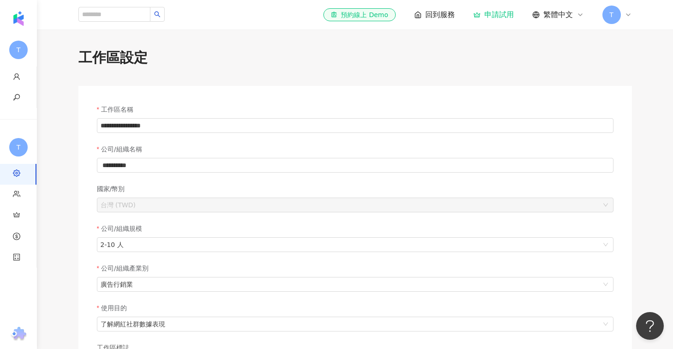
click at [628, 15] on icon at bounding box center [627, 14] width 7 height 7
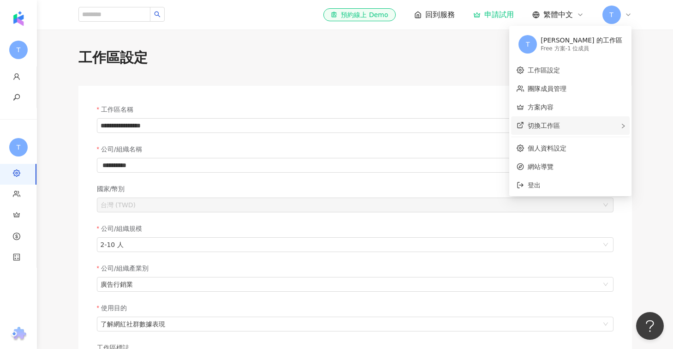
click at [560, 127] on span "切換工作區" at bounding box center [543, 125] width 32 height 7
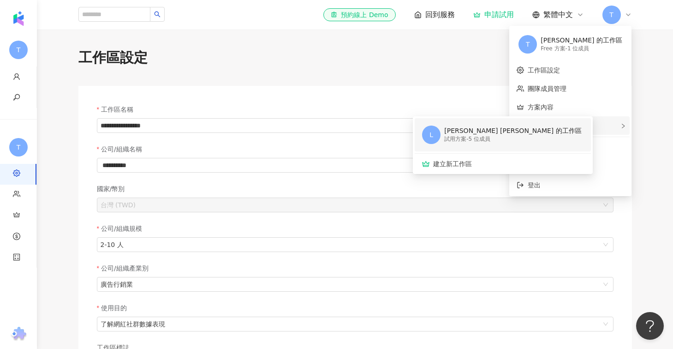
click at [479, 138] on div "試用方案 - 5 位成員" at bounding box center [512, 139] width 137 height 8
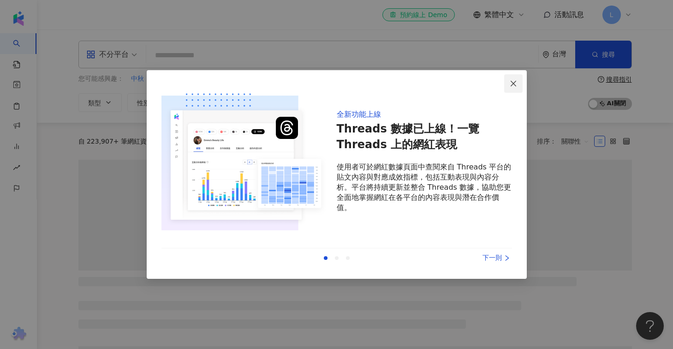
click at [513, 77] on button "Close" at bounding box center [513, 83] width 18 height 18
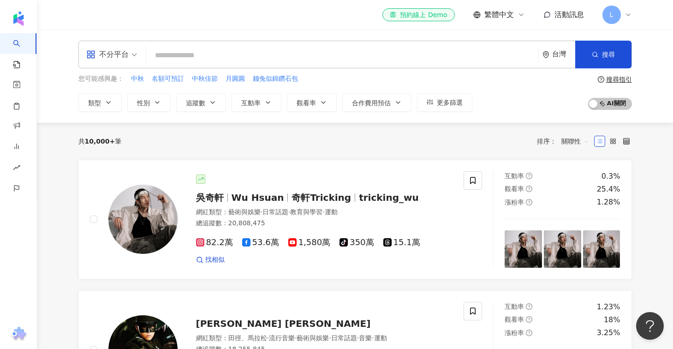
click at [195, 54] on input "search" at bounding box center [342, 56] width 384 height 18
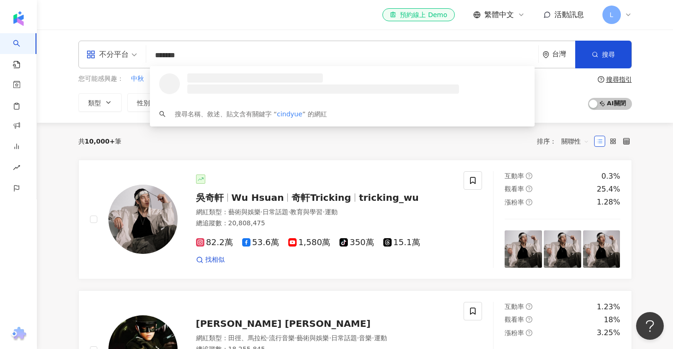
type input "********"
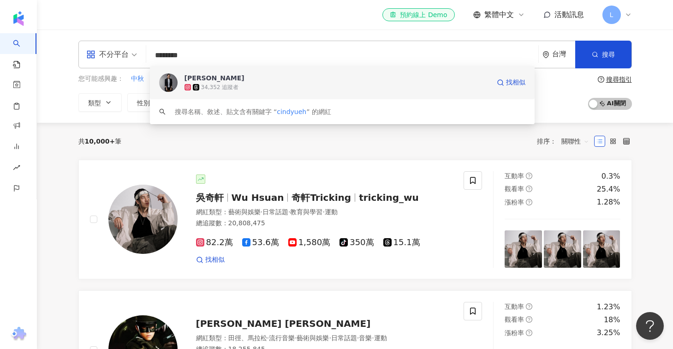
click at [232, 89] on div "34,352 追蹤者" at bounding box center [220, 87] width 38 height 8
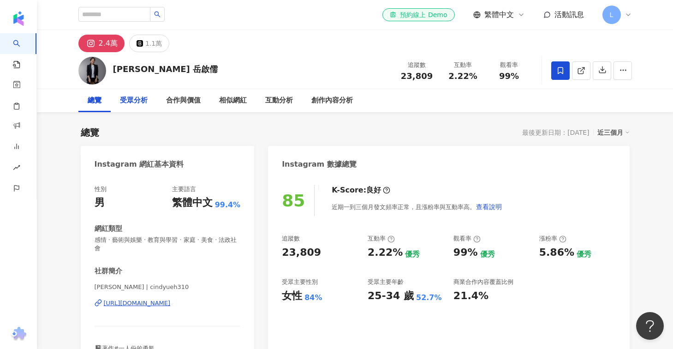
click at [135, 100] on div "受眾分析" at bounding box center [134, 100] width 28 height 11
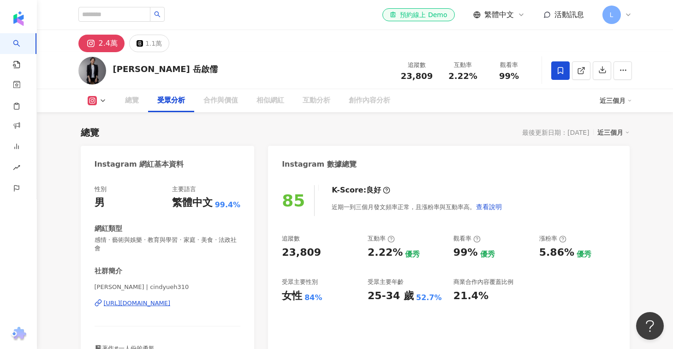
scroll to position [787, 0]
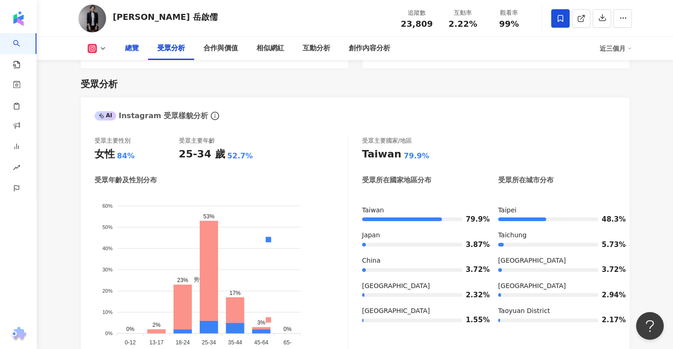
click at [130, 49] on div "總覽" at bounding box center [132, 48] width 14 height 11
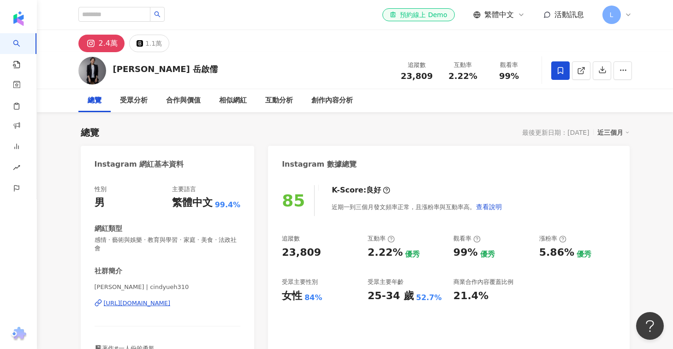
click at [267, 58] on div "[PERSON_NAME] 追蹤數 23,809 互動率 2.22% 觀看率 99%" at bounding box center [355, 70] width 590 height 36
click at [115, 15] on input "search" at bounding box center [114, 14] width 72 height 15
type input "*"
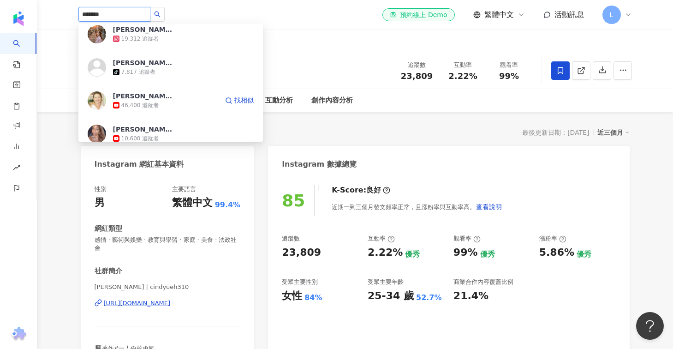
scroll to position [172, 0]
type input "*******"
